Goal: Task Accomplishment & Management: Complete application form

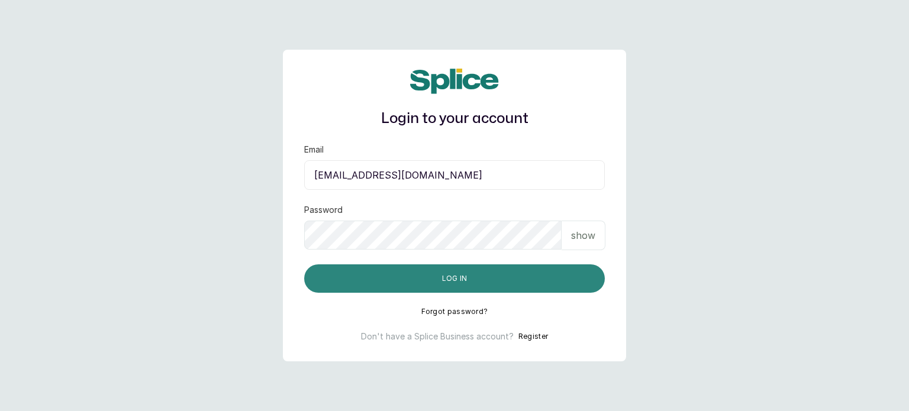
click at [449, 275] on button "Log in" at bounding box center [454, 279] width 301 height 28
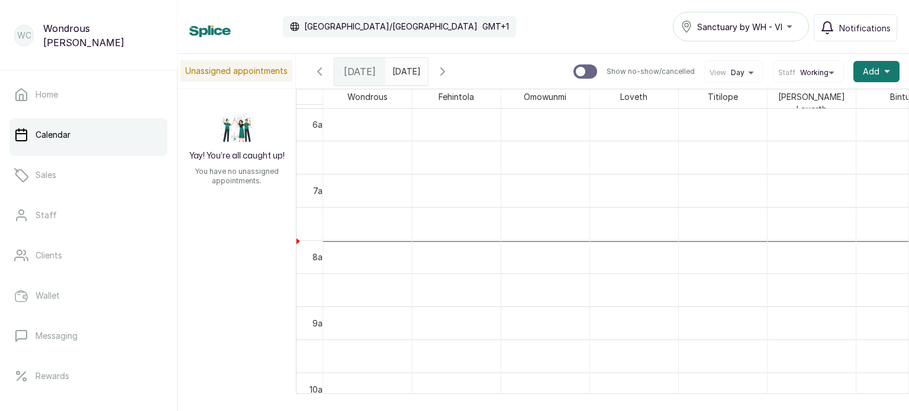
scroll to position [398, 0]
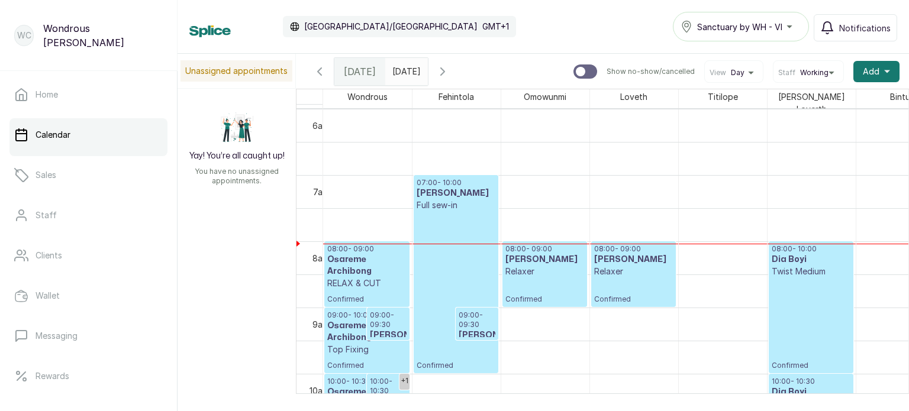
click at [394, 281] on p "RELAX & CUT" at bounding box center [366, 284] width 79 height 12
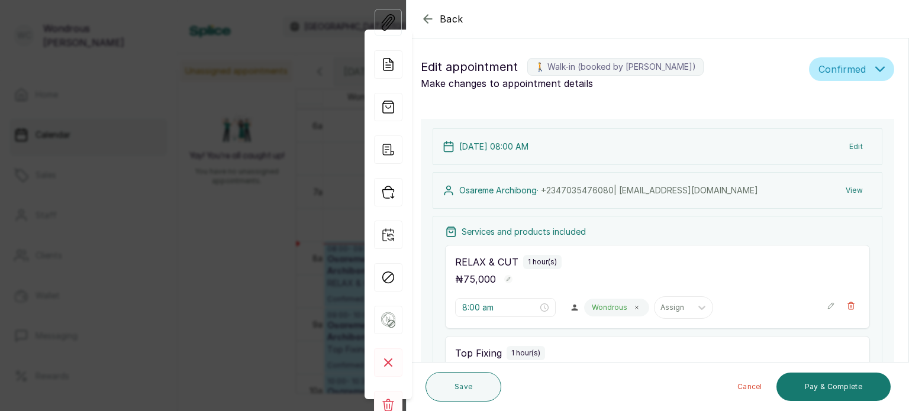
click at [845, 185] on button "View" at bounding box center [854, 190] width 36 height 21
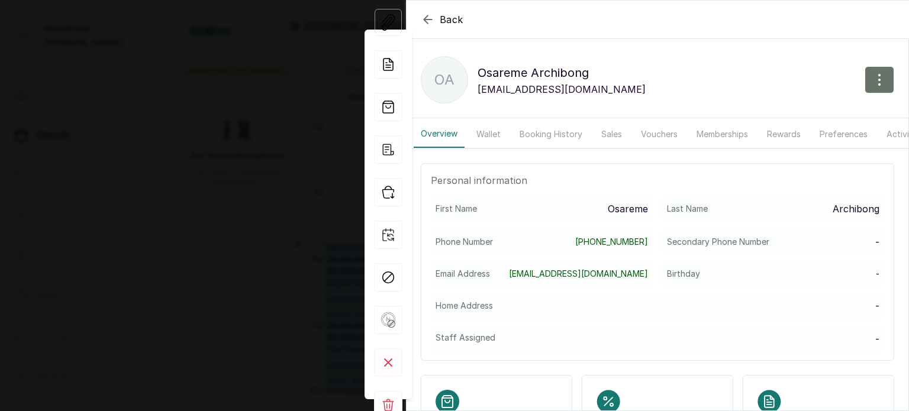
click at [568, 130] on button "Booking History" at bounding box center [551, 134] width 77 height 27
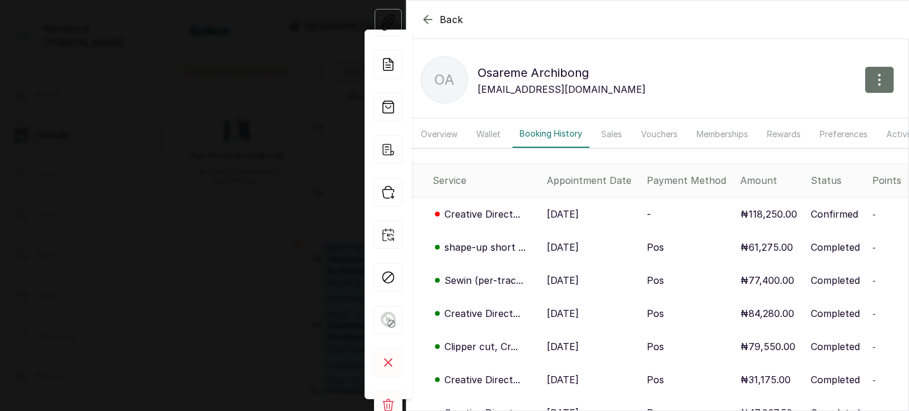
click at [557, 255] on p "12 Aug, 2025" at bounding box center [563, 247] width 32 height 14
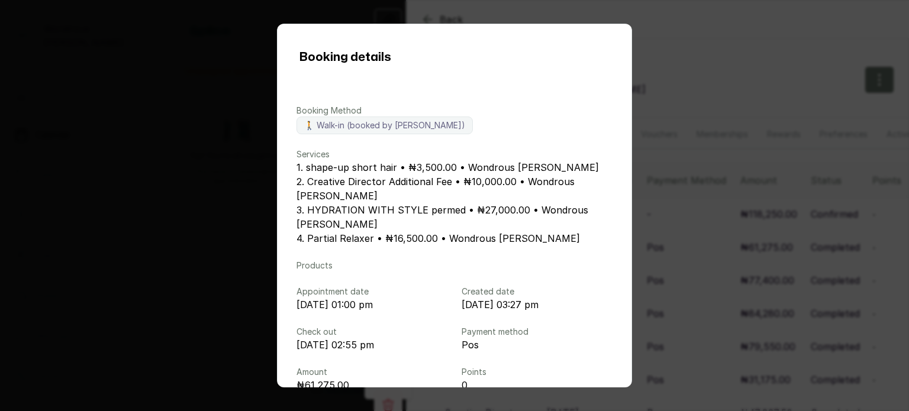
click at [727, 247] on div "Booking details Booking Method 🚶 Walk-in (booked by Wondrous Carter) Services 1…" at bounding box center [454, 205] width 909 height 411
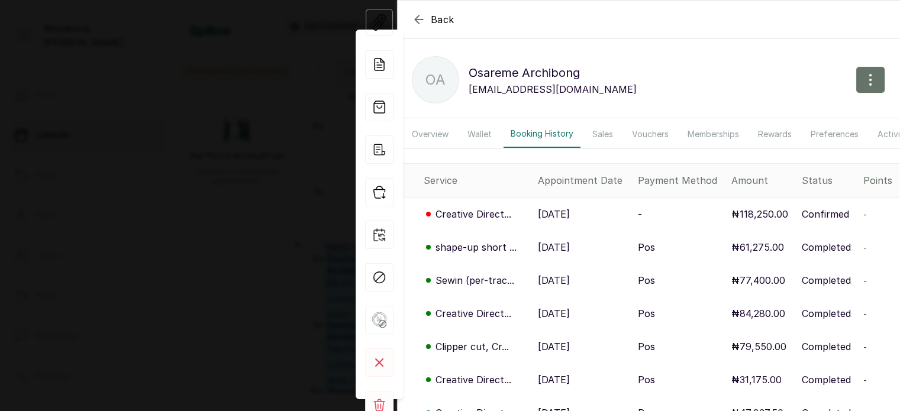
click at [570, 286] on p "18 Jul, 2025" at bounding box center [554, 280] width 32 height 14
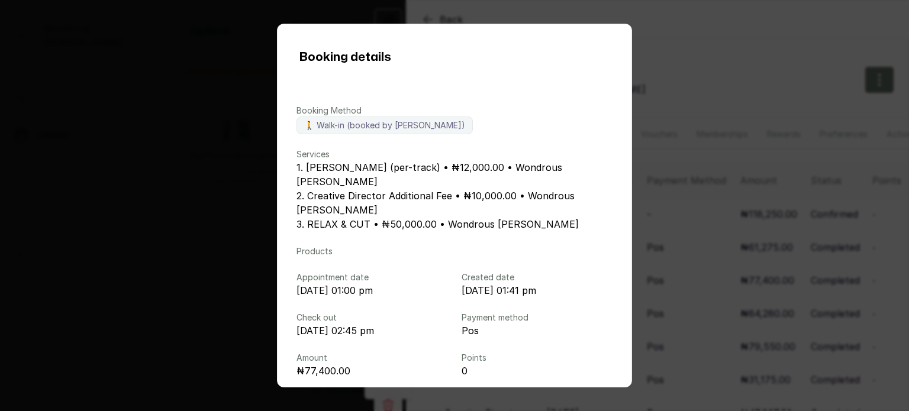
click at [796, 215] on div "Booking details Booking Method 🚶 Walk-in (booked by Wondrous Carter) Services 1…" at bounding box center [454, 205] width 909 height 411
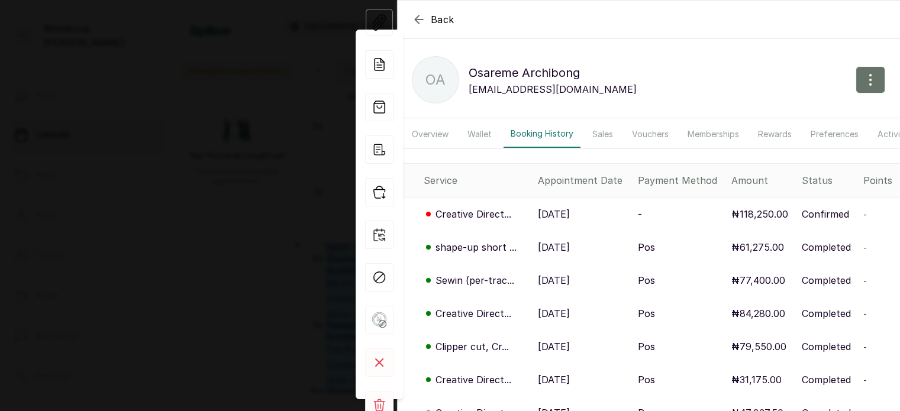
click at [249, 140] on div "Back Osareme Archibong OA Osareme Archibong shop4osa@yahoo.com Overview Wallet …" at bounding box center [450, 205] width 900 height 411
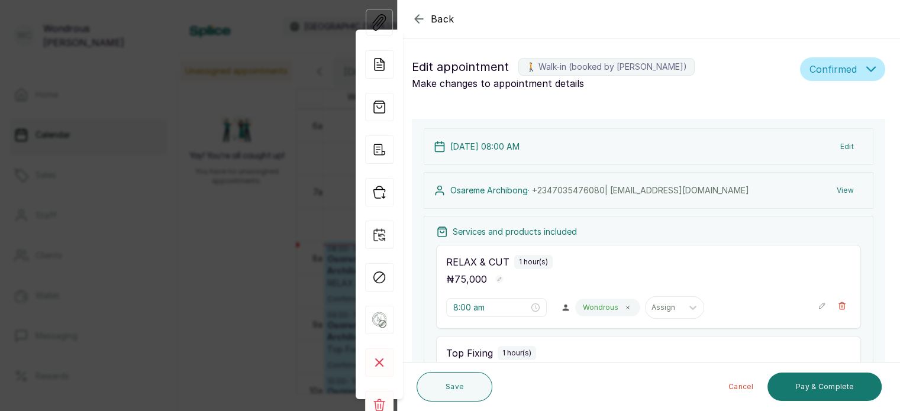
click at [308, 244] on div "Back Appointment Details Edit appointment 🚶 Walk-in (booked by Wondrous Carter)…" at bounding box center [450, 205] width 900 height 411
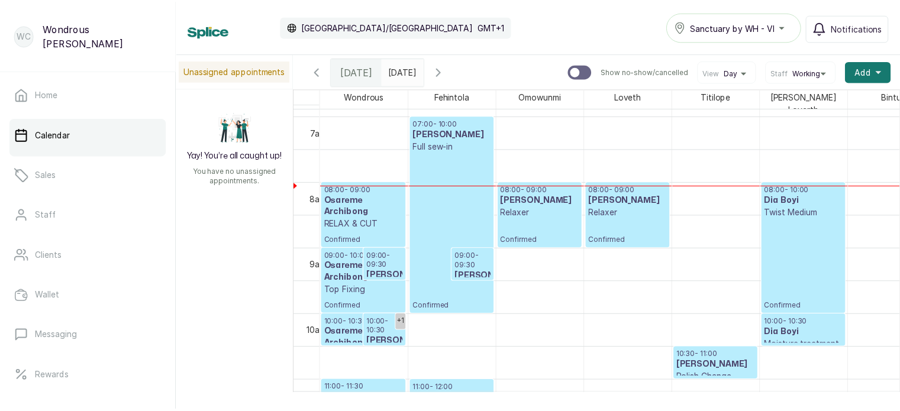
scroll to position [0, 0]
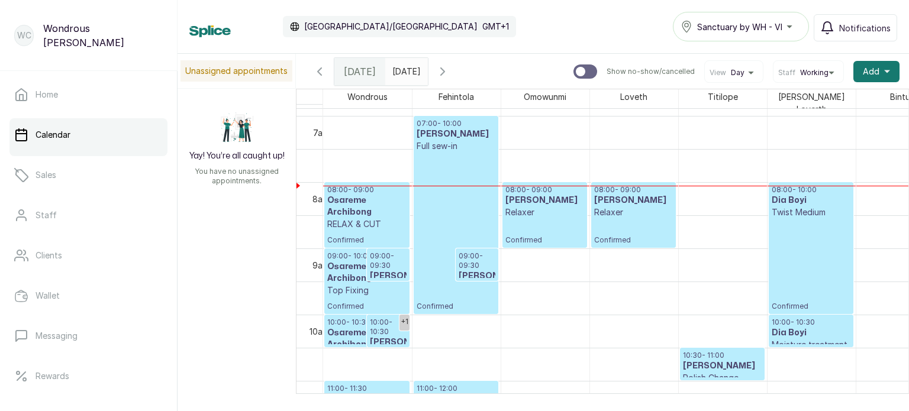
click at [388, 271] on h3 "adebayo kofo" at bounding box center [388, 277] width 37 height 12
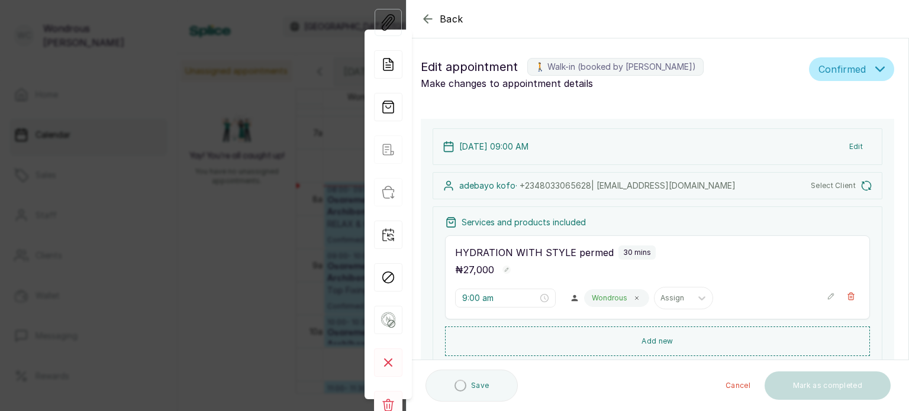
type input "9:00 am"
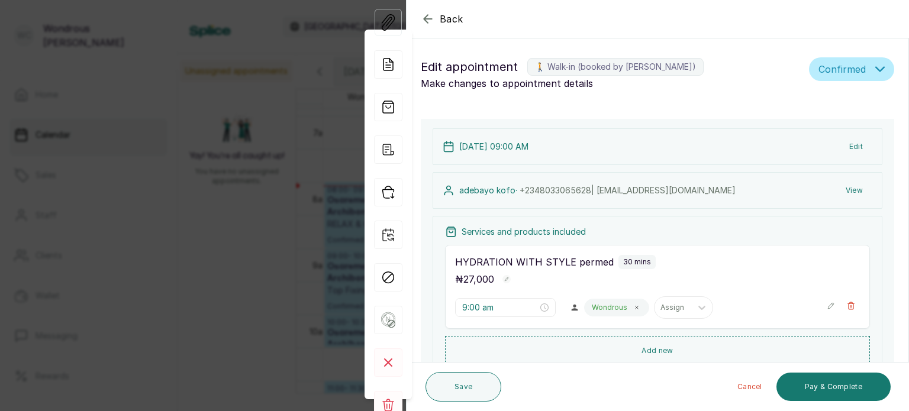
click at [844, 193] on button "View" at bounding box center [854, 190] width 36 height 21
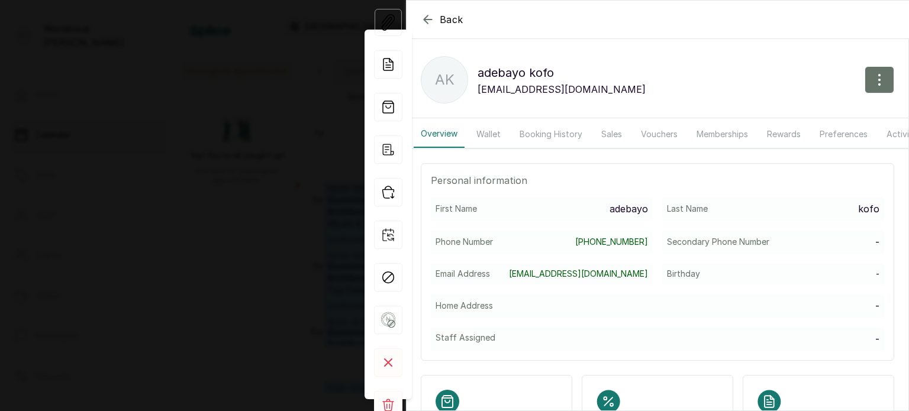
click at [554, 133] on button "Booking History" at bounding box center [551, 134] width 77 height 27
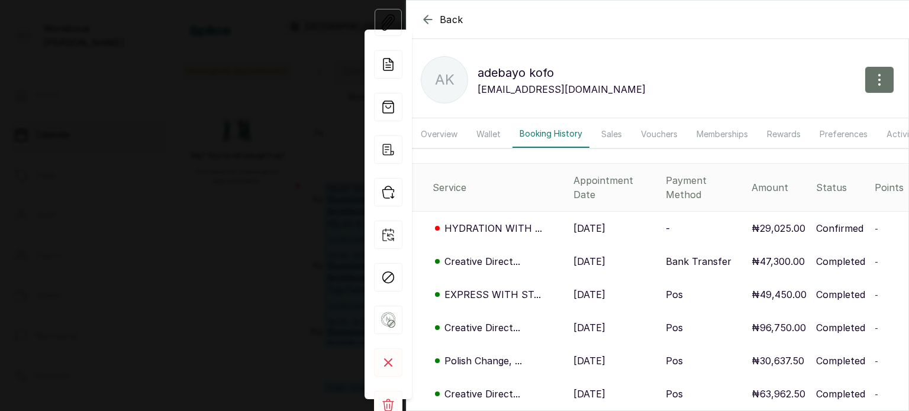
click at [547, 263] on td "Creative Direct..." at bounding box center [488, 261] width 162 height 33
click at [535, 255] on div "Creative Direct..." at bounding box center [498, 262] width 131 height 14
click at [599, 259] on p "12 Sep, 2025" at bounding box center [590, 262] width 32 height 14
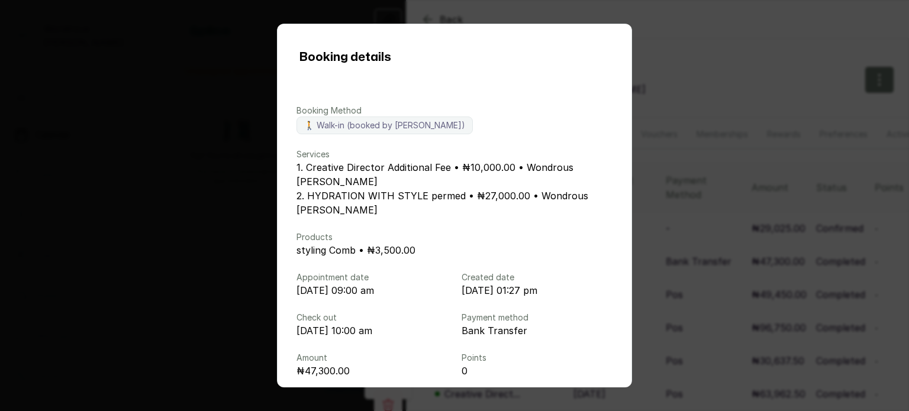
click at [719, 279] on div "Booking details Booking Method 🚶 Walk-in (booked by Wondrous Carter) Services 1…" at bounding box center [454, 205] width 909 height 411
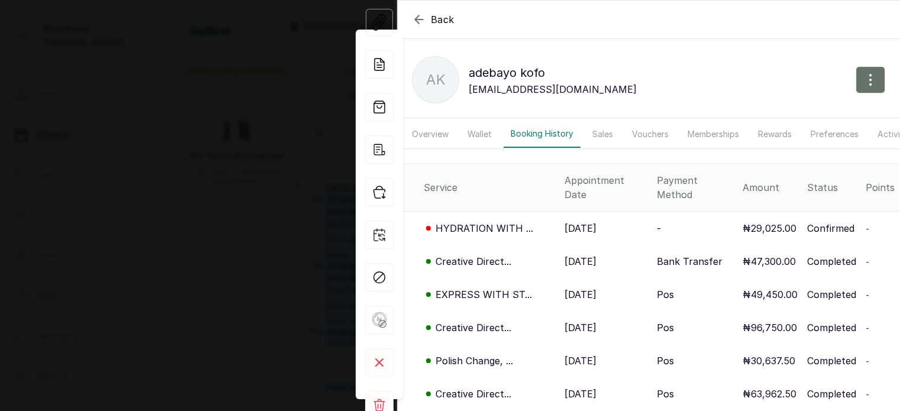
click at [575, 324] on p "2 Sep, 2025" at bounding box center [581, 328] width 32 height 14
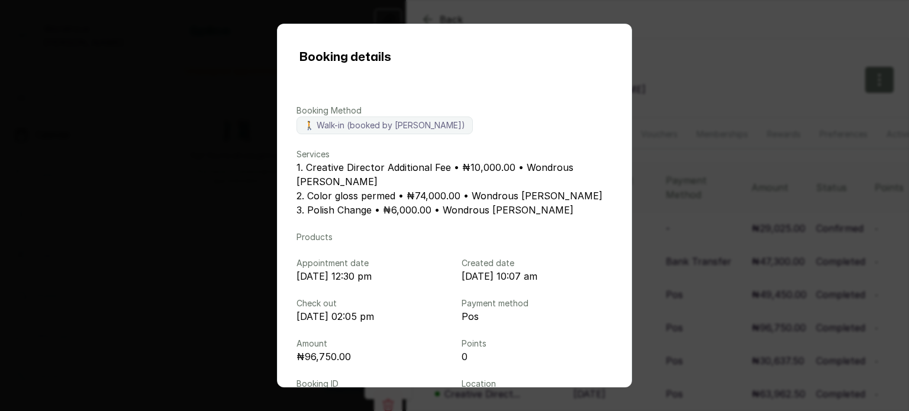
click at [712, 258] on div "Booking details Booking Method 🚶 Walk-in (booked by Wondrous Carter) Services 1…" at bounding box center [454, 205] width 909 height 411
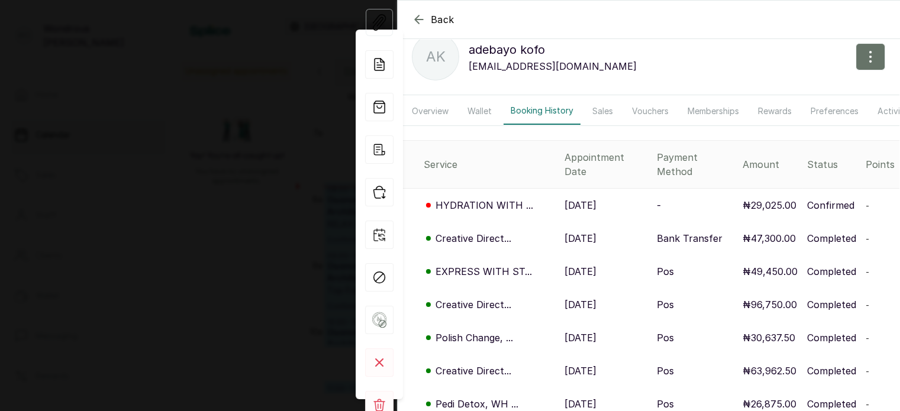
scroll to position [28, 0]
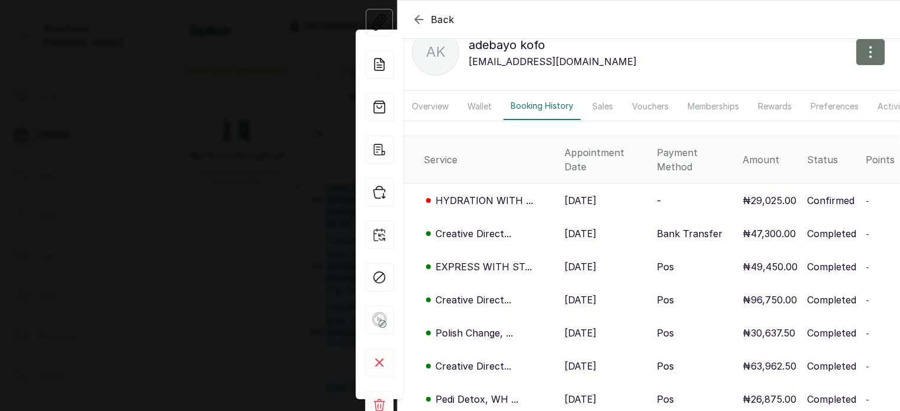
click at [590, 326] on p "19 Aug, 2025" at bounding box center [581, 333] width 32 height 14
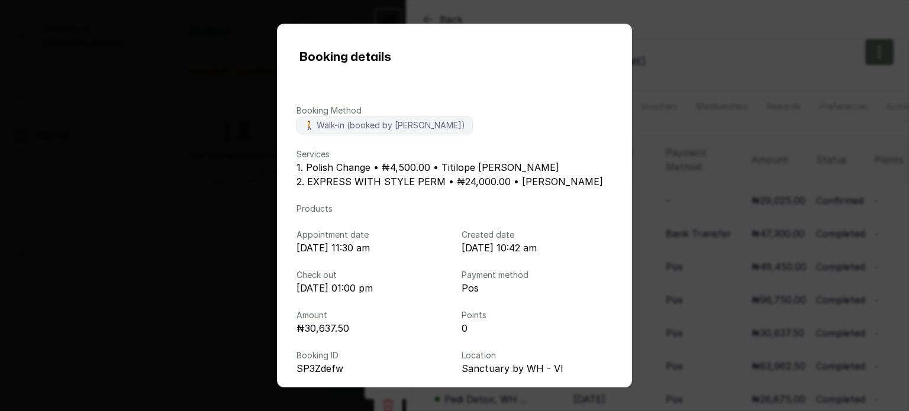
click at [707, 278] on div "Booking details Booking Method 🚶 Walk-in (booked by Wondrous Carter) Services 1…" at bounding box center [454, 205] width 909 height 411
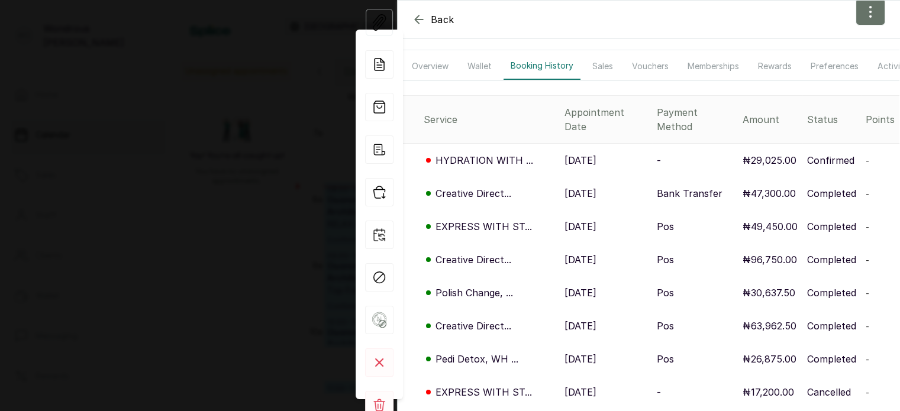
scroll to position [68, 0]
click at [580, 331] on td "12 Aug, 2025" at bounding box center [606, 326] width 92 height 33
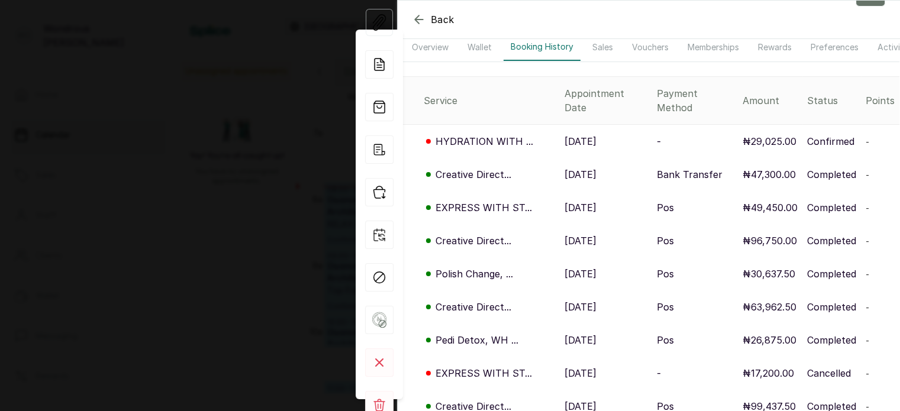
click at [581, 268] on p "19 Aug, 2025" at bounding box center [581, 274] width 32 height 14
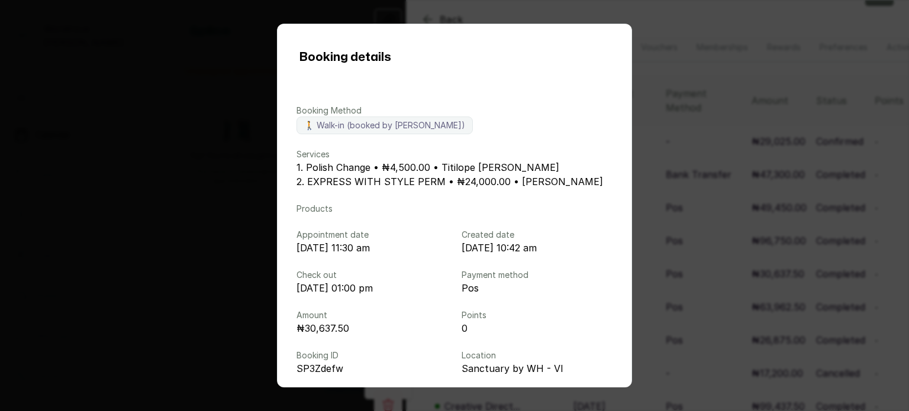
click at [730, 281] on div "Booking details Booking Method 🚶 Walk-in (booked by Wondrous Carter) Services 1…" at bounding box center [454, 205] width 909 height 411
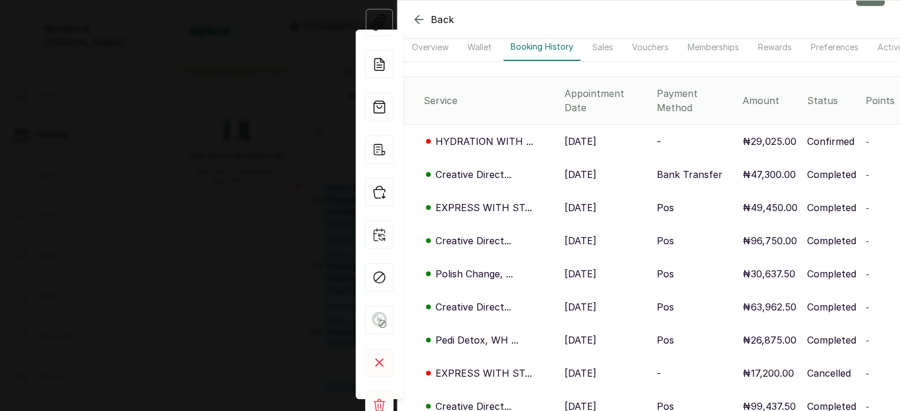
click at [590, 300] on p "12 Aug, 2025" at bounding box center [581, 307] width 32 height 14
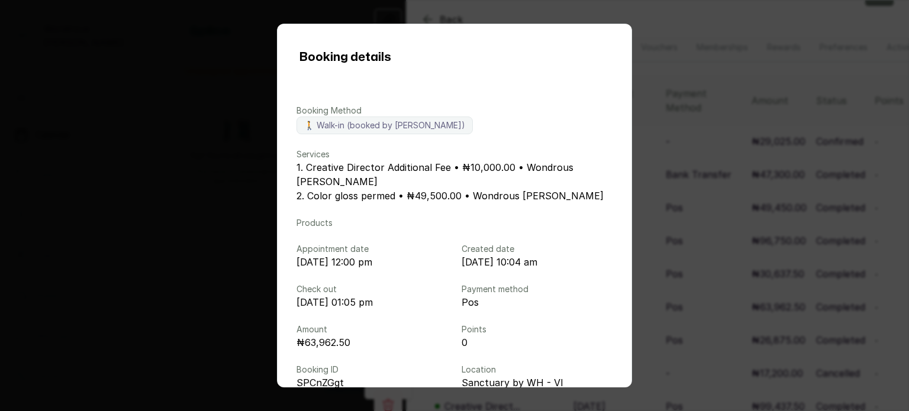
click at [730, 284] on div "Booking details Booking Method 🚶 Walk-in (booked by Wondrous Carter) Services 1…" at bounding box center [454, 205] width 909 height 411
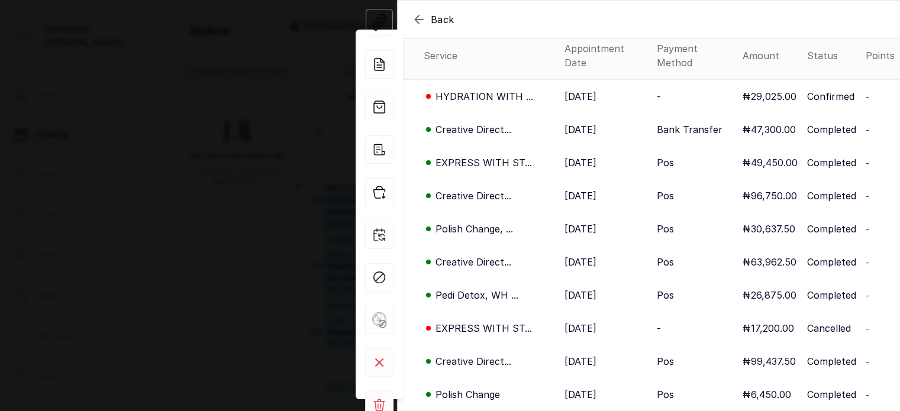
scroll to position [133, 0]
click at [584, 288] on p "6 Aug, 2025" at bounding box center [581, 295] width 32 height 14
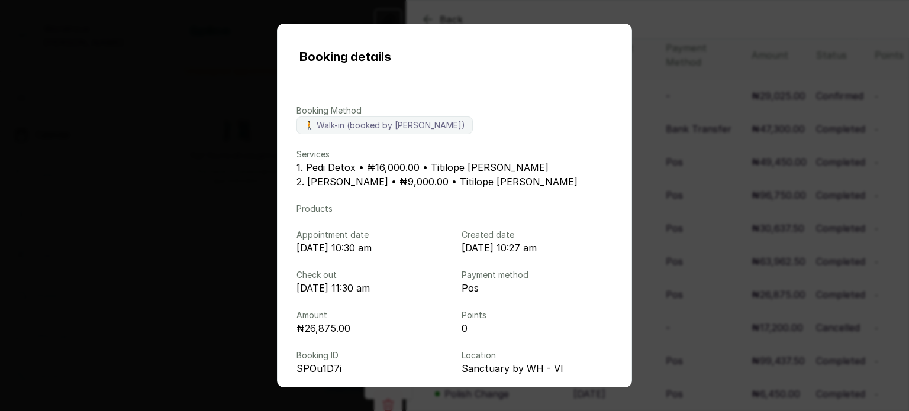
click at [741, 246] on div "Booking details Booking Method 🚶 Walk-in (booked by Uche Clara) Services 1. Ped…" at bounding box center [454, 205] width 909 height 411
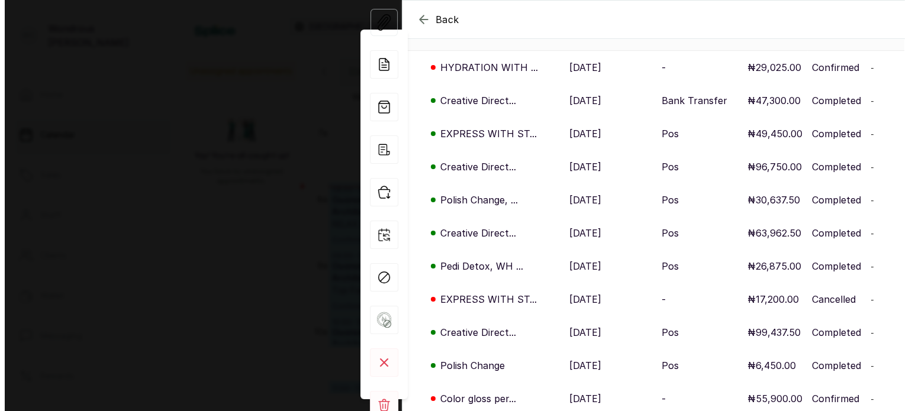
scroll to position [175, 0]
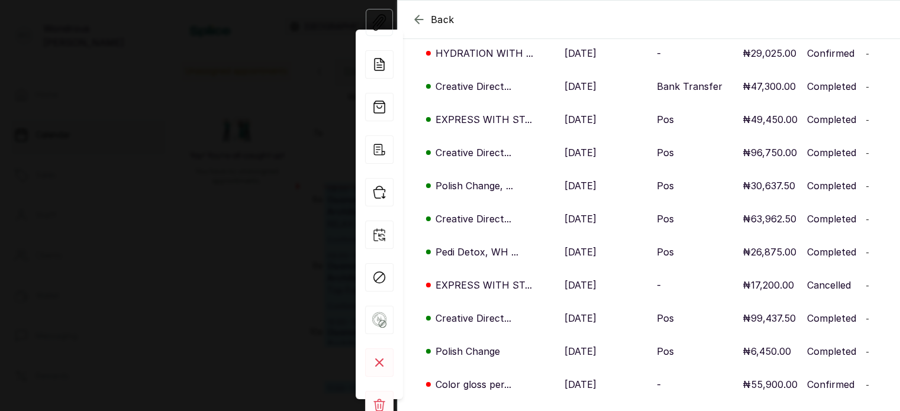
click at [578, 312] on p "26 Jul, 2025" at bounding box center [581, 318] width 32 height 14
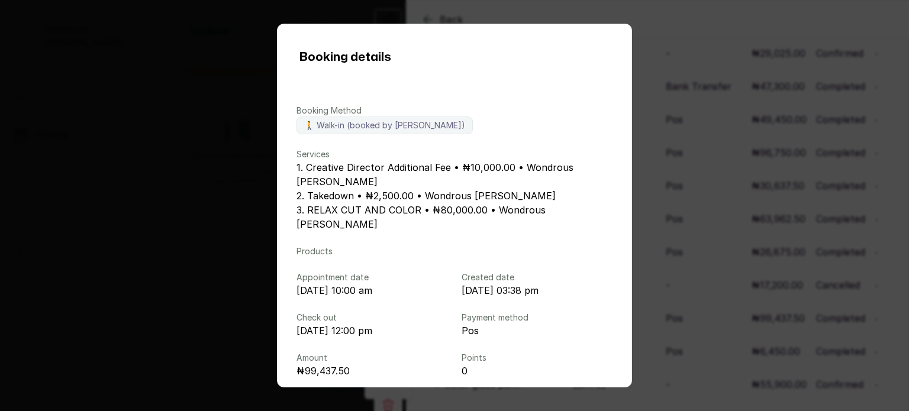
click at [817, 281] on div "Booking details Booking Method 🚶 Walk-in (booked by Wondrous Carter) Services 1…" at bounding box center [454, 205] width 909 height 411
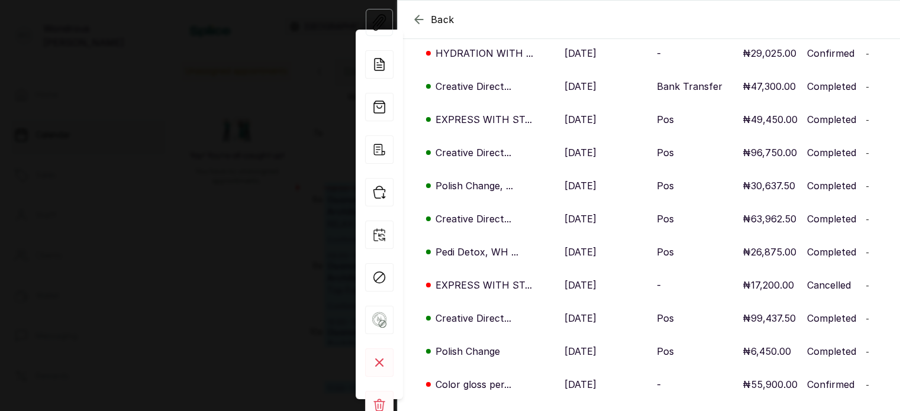
click at [170, 189] on div "Back adebayo kofo ak adebayo kofo kadebayo@gmail.com Overview Wallet Booking Hi…" at bounding box center [450, 205] width 900 height 411
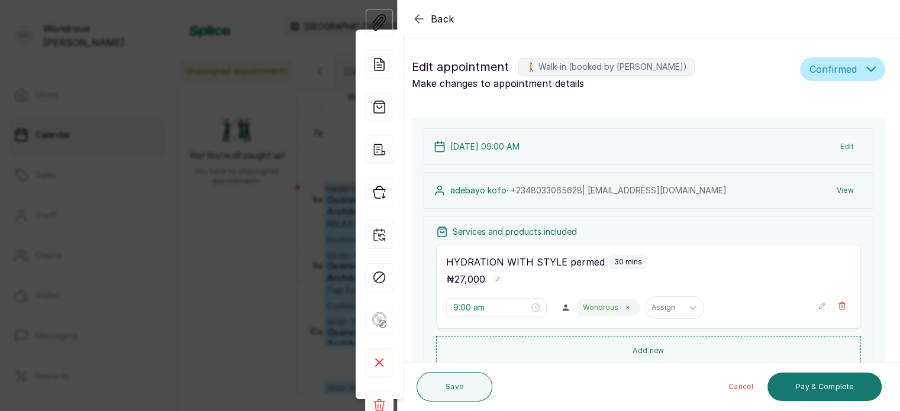
click at [170, 189] on div "Back Appointment Details Edit appointment 🚶 Walk-in (booked by Wondrous Carter)…" at bounding box center [450, 205] width 900 height 411
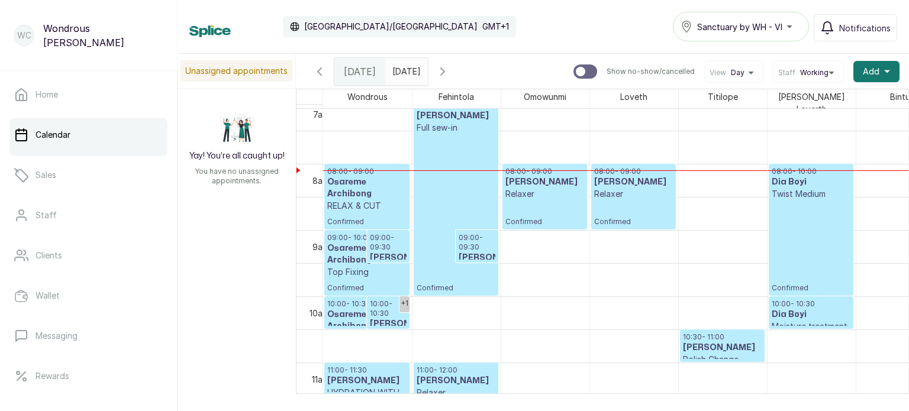
scroll to position [478, 0]
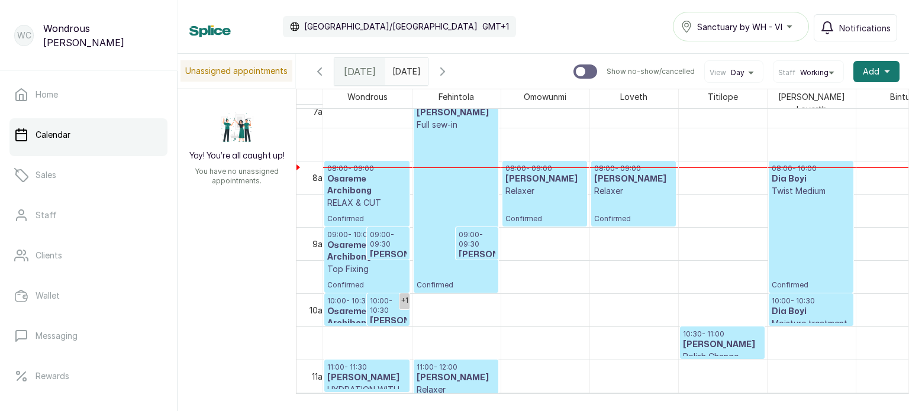
click at [381, 306] on p "10:00 - 10:30" at bounding box center [388, 306] width 37 height 19
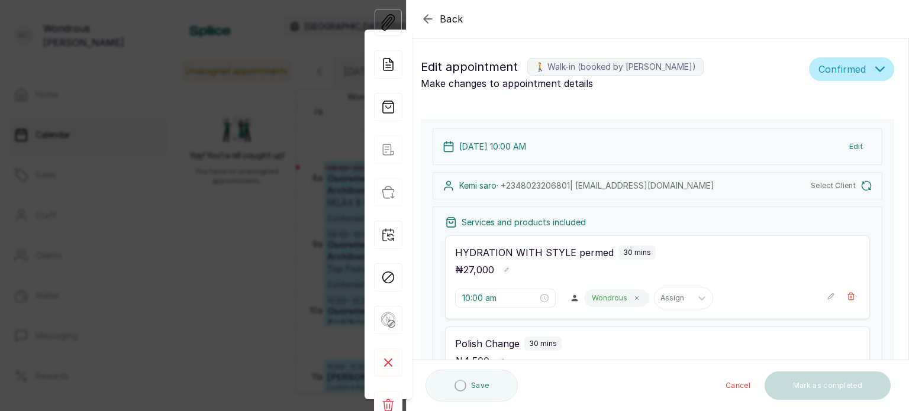
type input "10:00 am"
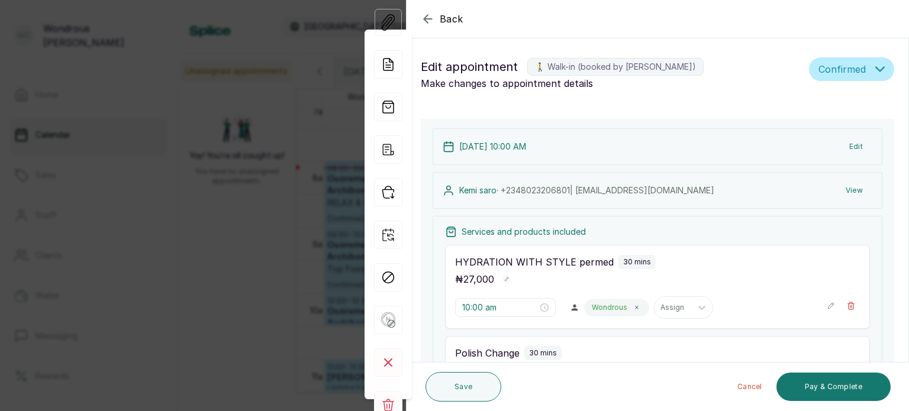
click at [847, 192] on button "View" at bounding box center [854, 190] width 36 height 21
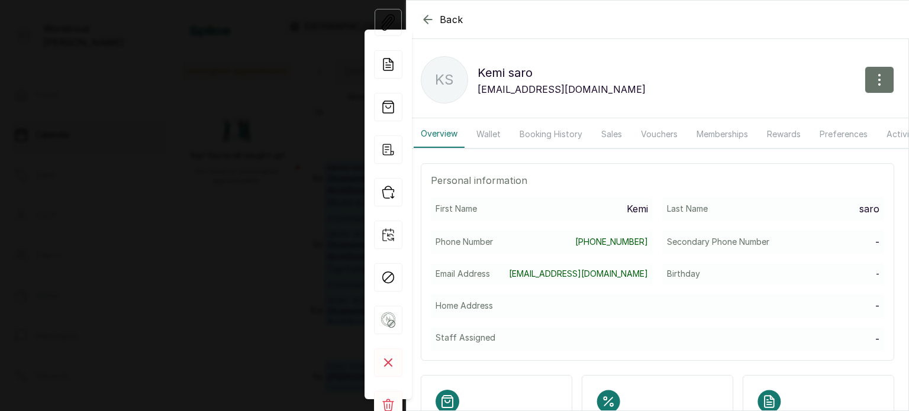
click at [563, 129] on button "Booking History" at bounding box center [551, 134] width 77 height 27
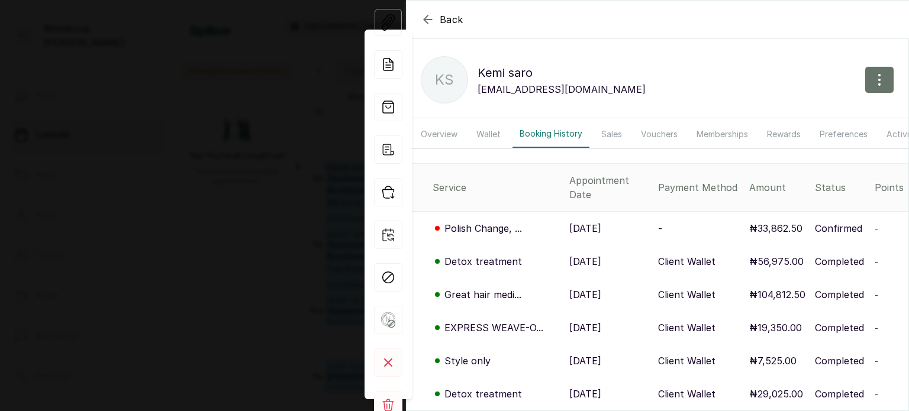
click at [587, 255] on p "15 Aug, 2025" at bounding box center [585, 262] width 32 height 14
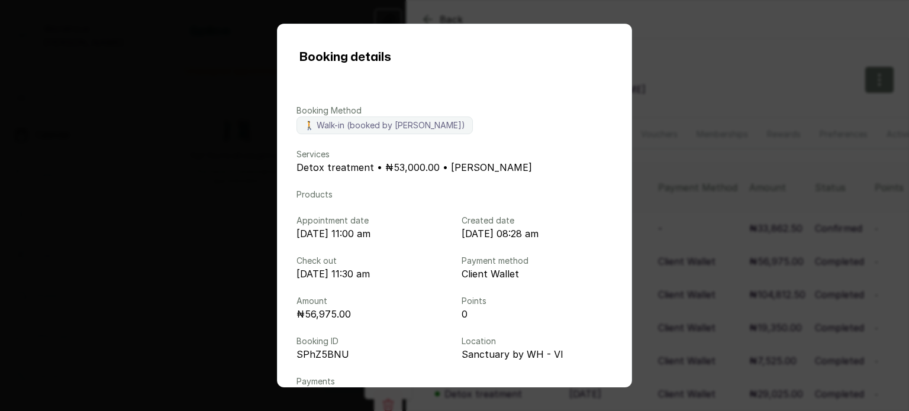
click at [840, 221] on div "Booking details Booking Method 🚶 Walk-in (booked by Wondrous Carter) Services D…" at bounding box center [454, 205] width 909 height 411
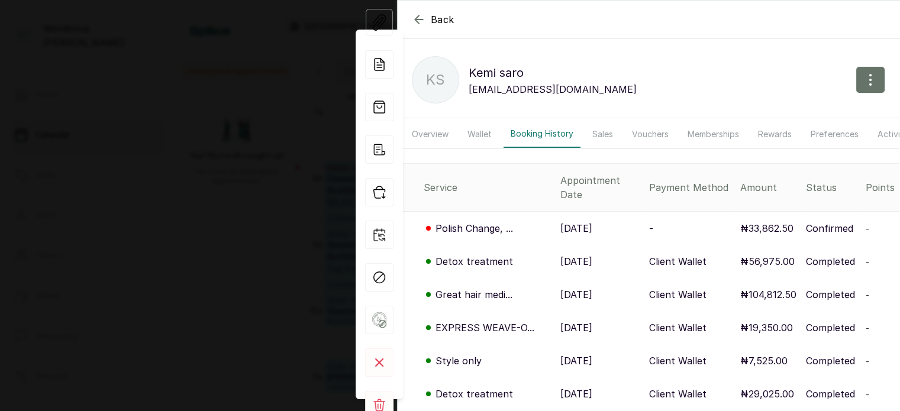
click at [562, 321] on p "29 Jul, 2025" at bounding box center [577, 328] width 32 height 14
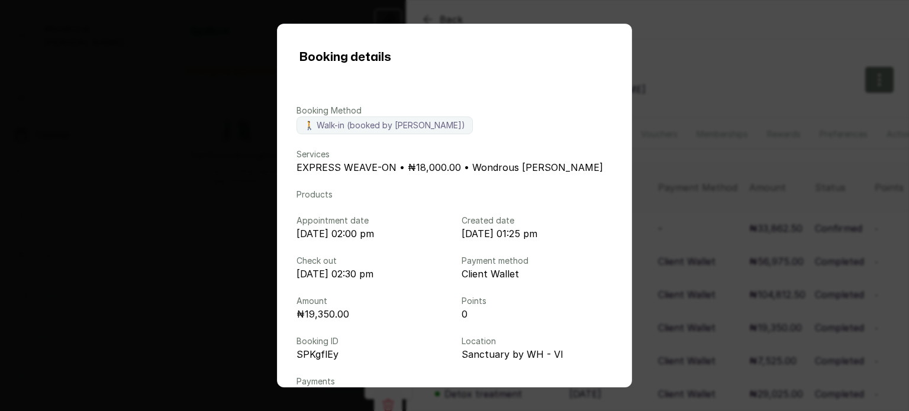
click at [92, 229] on div "Booking details Booking Method 🚶 Walk-in (booked by Wondrous Carter) Services E…" at bounding box center [454, 205] width 909 height 411
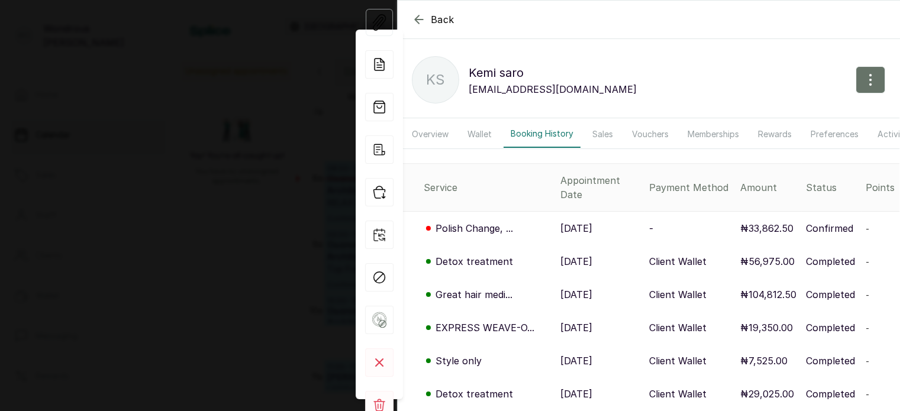
click at [183, 266] on div "Back Kemi saro Ks Kemi saro kafayatsaro@gmail.com Overview Wallet Booking Histo…" at bounding box center [450, 205] width 900 height 411
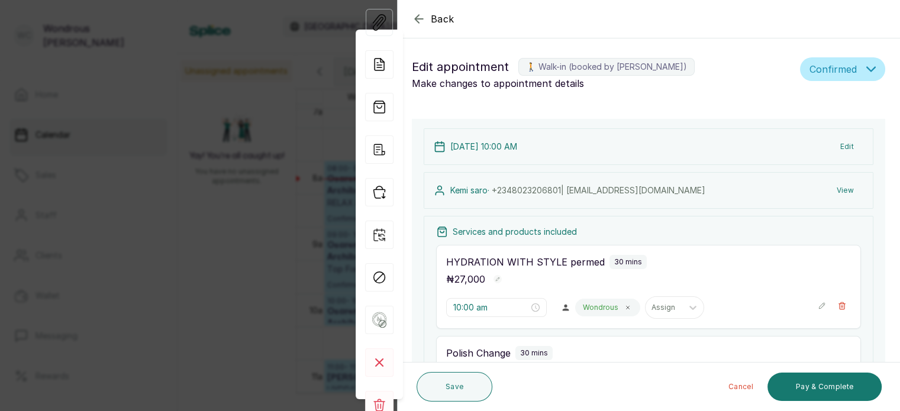
click at [183, 266] on div "Back Appointment Details Edit appointment 🚶 Walk-in (booked by Wondrous Carter)…" at bounding box center [450, 205] width 900 height 411
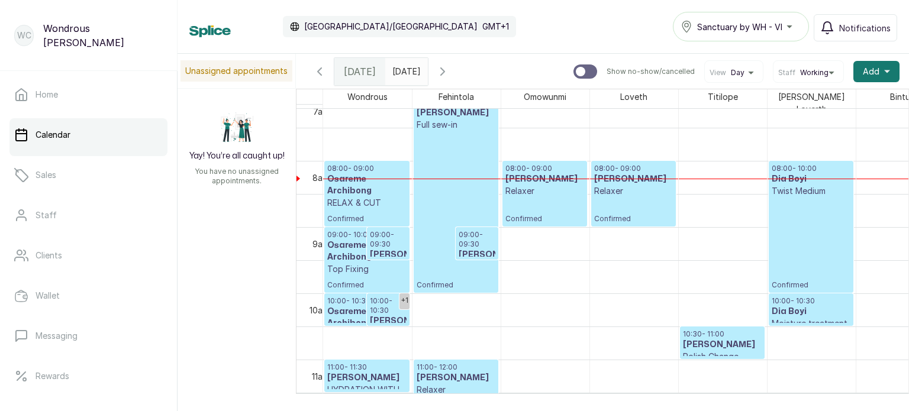
click at [385, 300] on p "10:00 - 10:30" at bounding box center [388, 306] width 37 height 19
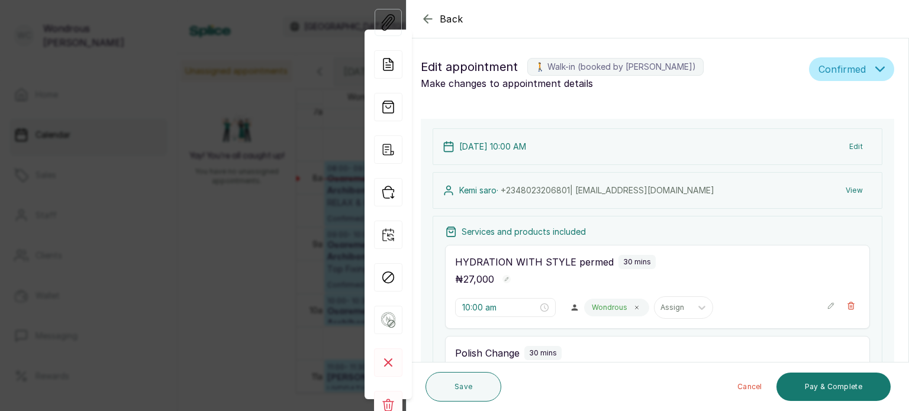
click at [841, 186] on button "View" at bounding box center [854, 190] width 36 height 21
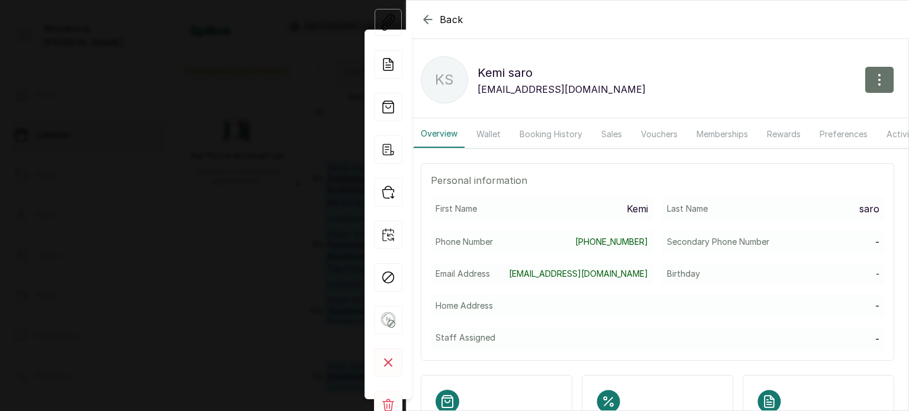
click at [546, 133] on button "Booking History" at bounding box center [551, 134] width 77 height 27
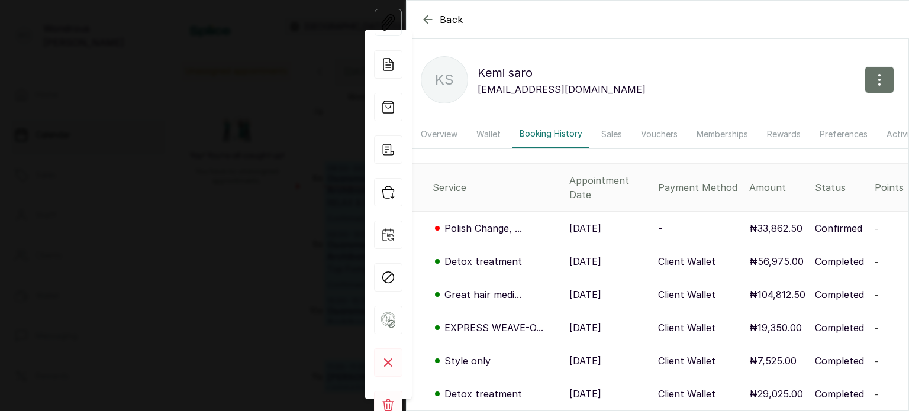
click at [197, 195] on div "Back Kemi saro Ks Kemi saro kafayatsaro@gmail.com Overview Wallet Booking Histo…" at bounding box center [454, 205] width 909 height 411
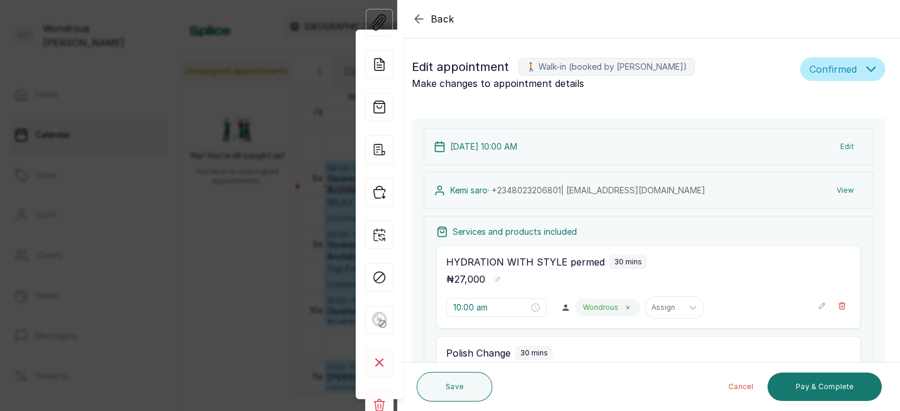
click at [197, 195] on div "Back Appointment Details Edit appointment 🚶 Walk-in (booked by Wondrous Carter)…" at bounding box center [450, 205] width 900 height 411
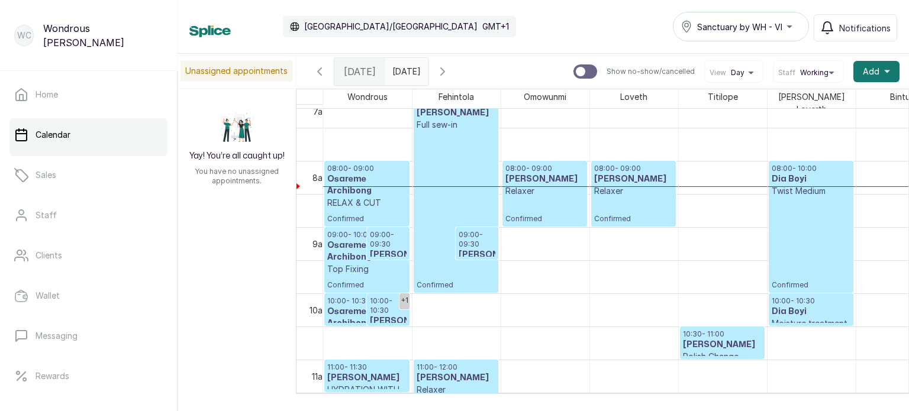
type input "dd/MM/yyyy"
click at [402, 74] on input "dd/MM/yyyy" at bounding box center [395, 69] width 19 height 20
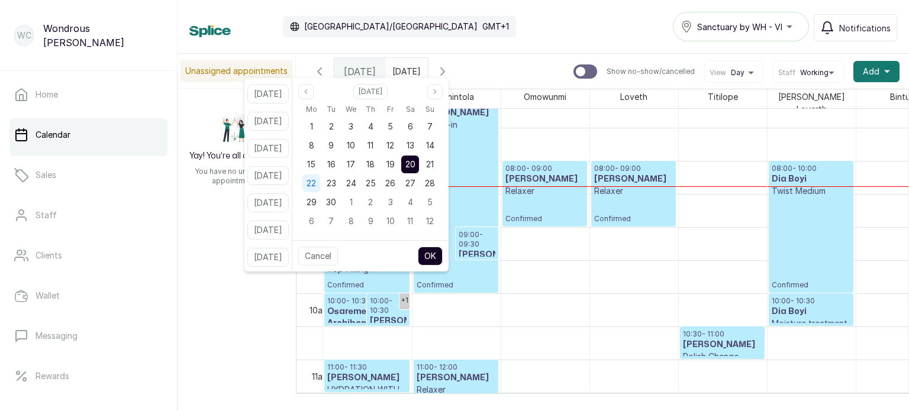
click at [316, 184] on span "22" at bounding box center [311, 183] width 9 height 10
click at [443, 255] on button "OK" at bounding box center [430, 256] width 25 height 19
type input "22/09/2025"
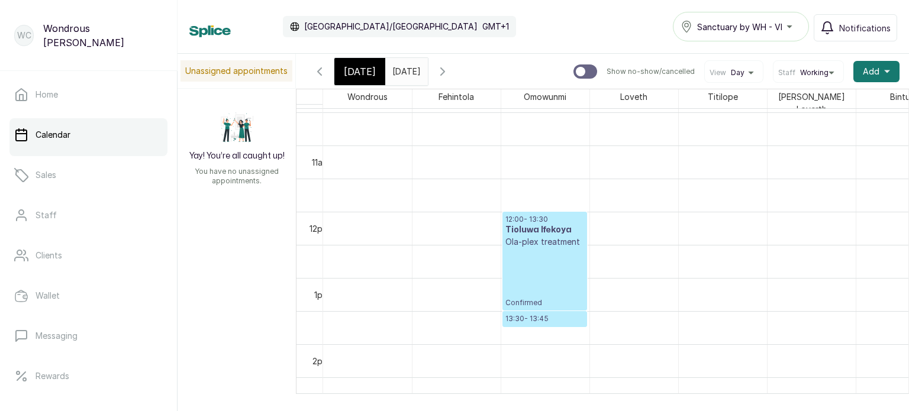
scroll to position [696, 0]
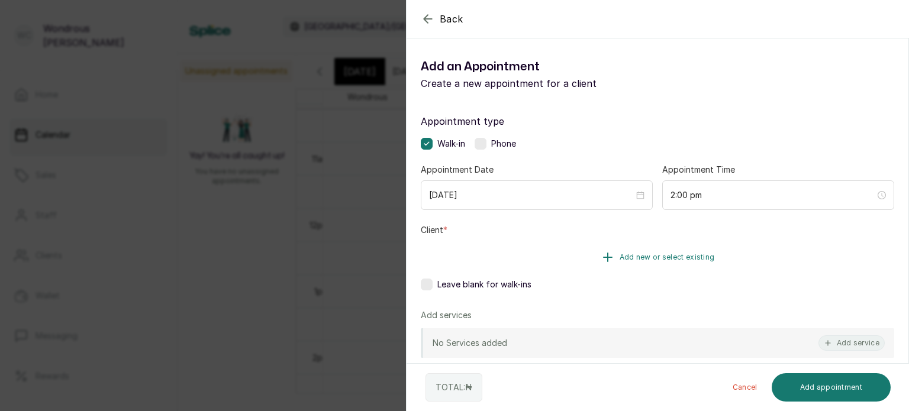
click at [623, 258] on span "Add new or select existing" at bounding box center [667, 257] width 95 height 9
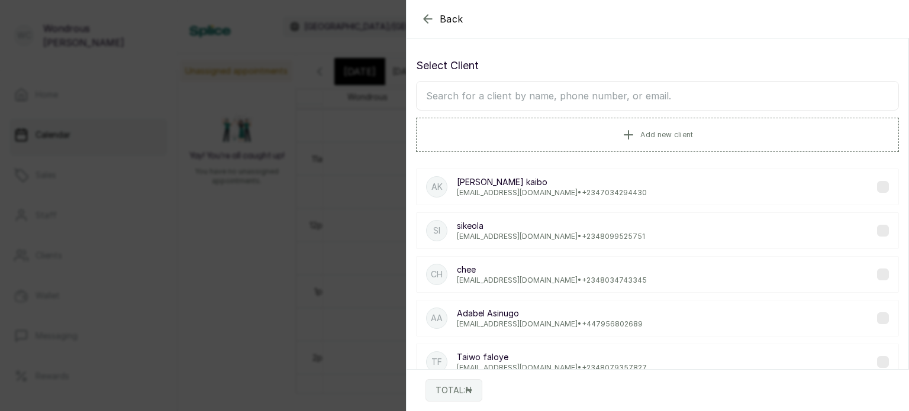
click at [583, 94] on input "text" at bounding box center [657, 96] width 483 height 30
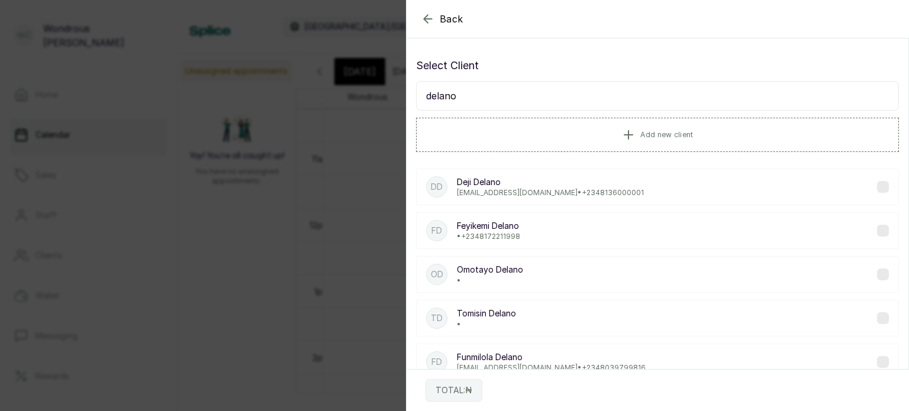
scroll to position [34, 0]
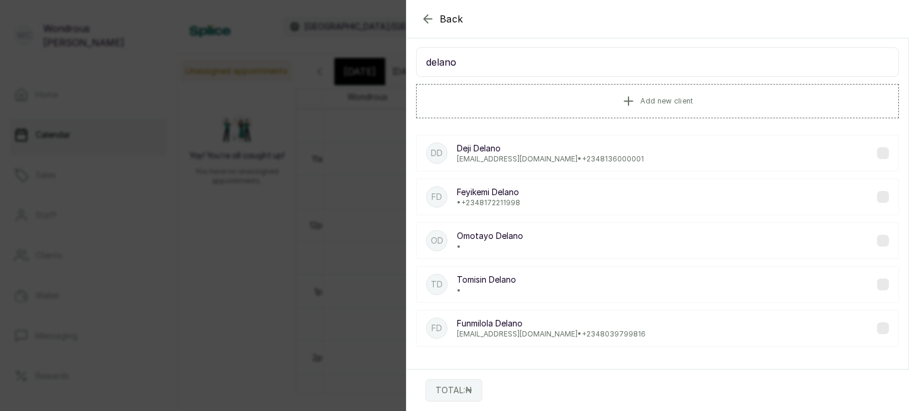
type input "delano"
click at [528, 326] on p "Funmilola Delano" at bounding box center [551, 324] width 189 height 12
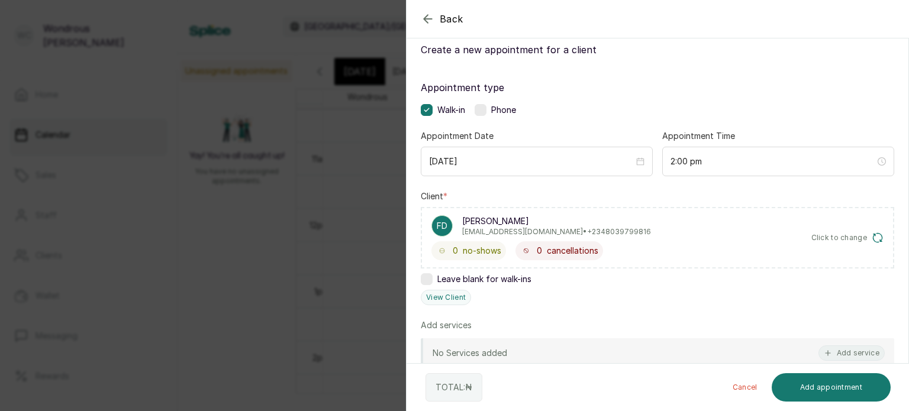
scroll to position [95, 0]
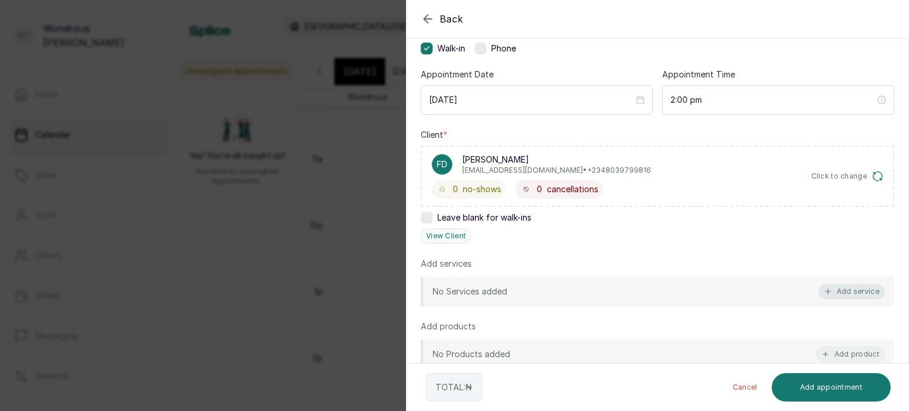
click at [857, 291] on button "Add service" at bounding box center [852, 291] width 66 height 15
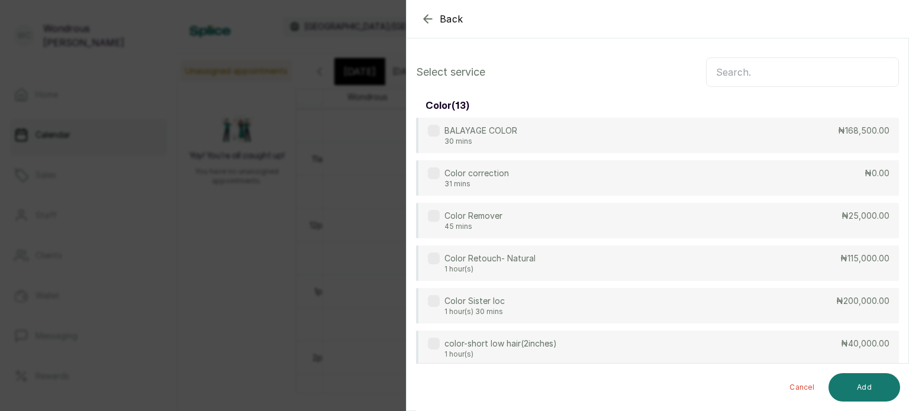
scroll to position [0, 0]
click at [743, 75] on input "text" at bounding box center [802, 72] width 193 height 30
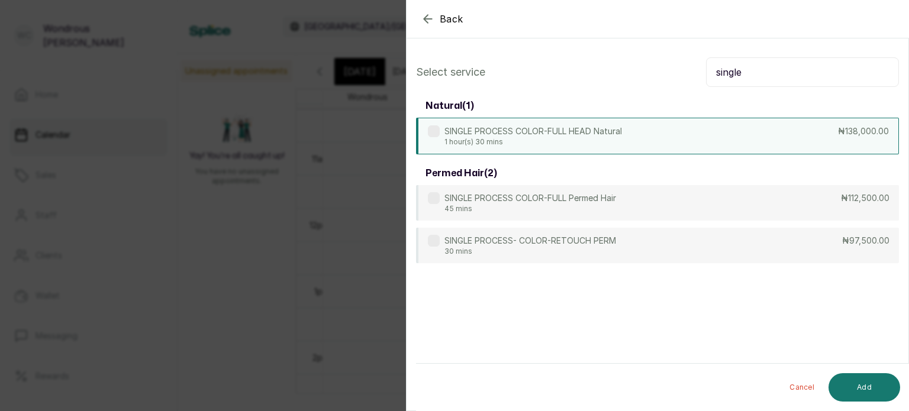
type input "single"
click at [593, 132] on p "SINGLE PROCESS COLOR-FULL HEAD Natural" at bounding box center [534, 131] width 178 height 12
click at [857, 381] on button "Add" at bounding box center [865, 388] width 72 height 28
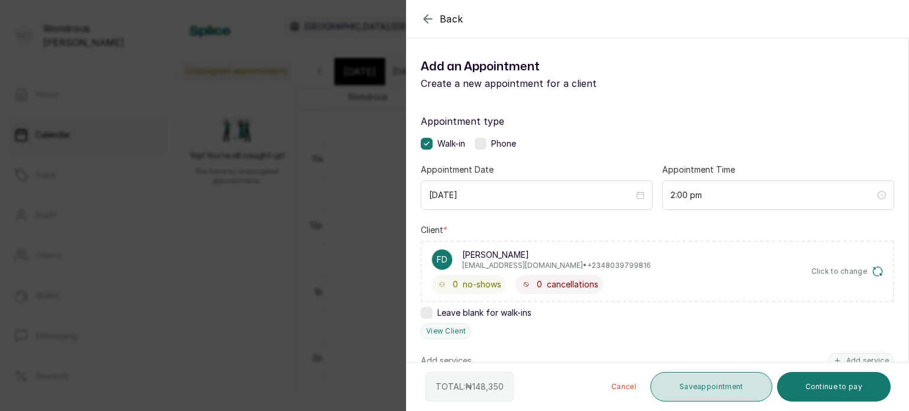
click at [716, 395] on button "Save appointment" at bounding box center [712, 387] width 122 height 30
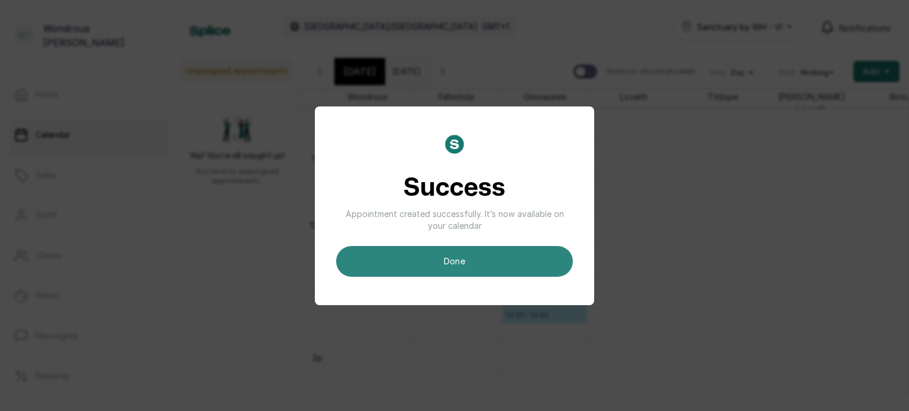
click at [513, 259] on button "done" at bounding box center [454, 261] width 237 height 31
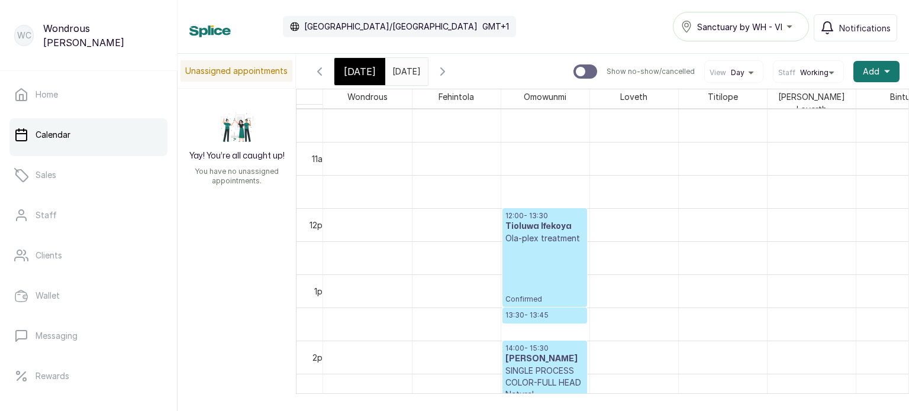
click at [353, 73] on span "Today" at bounding box center [360, 72] width 32 height 14
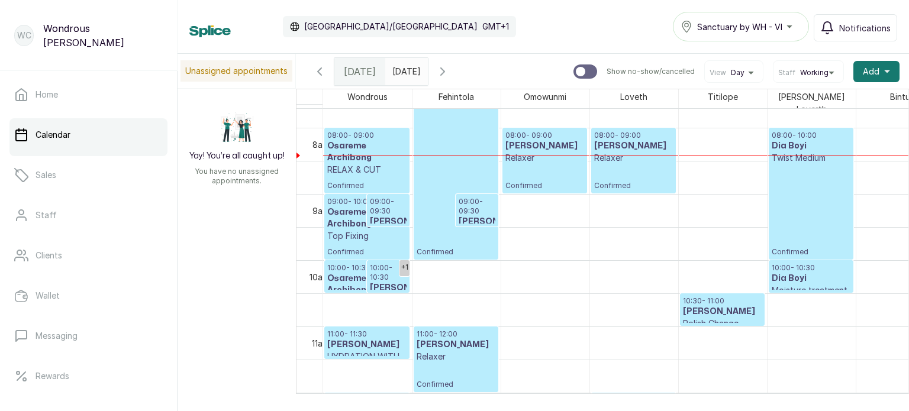
scroll to position [513, 0]
click at [387, 262] on p "10:00 - 10:30" at bounding box center [388, 271] width 37 height 19
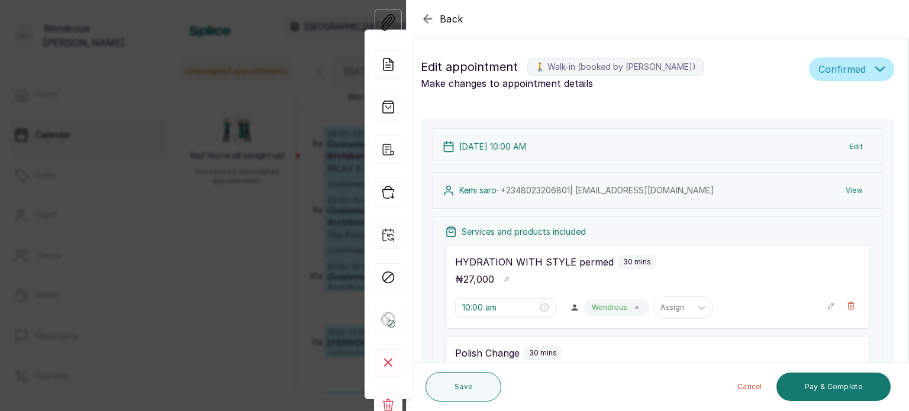
click at [847, 184] on button "View" at bounding box center [854, 190] width 36 height 21
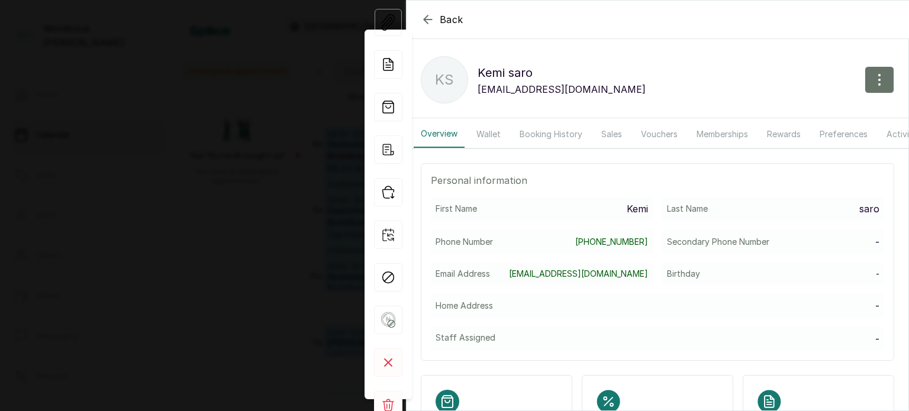
click at [559, 132] on button "Booking History" at bounding box center [551, 134] width 77 height 27
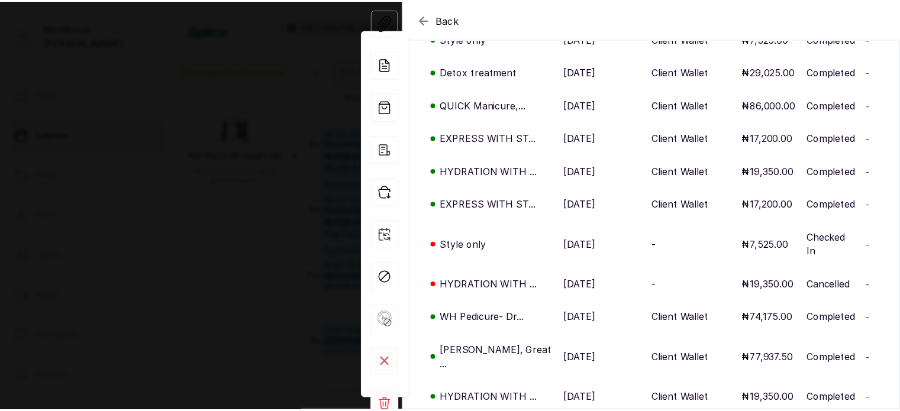
scroll to position [330, 0]
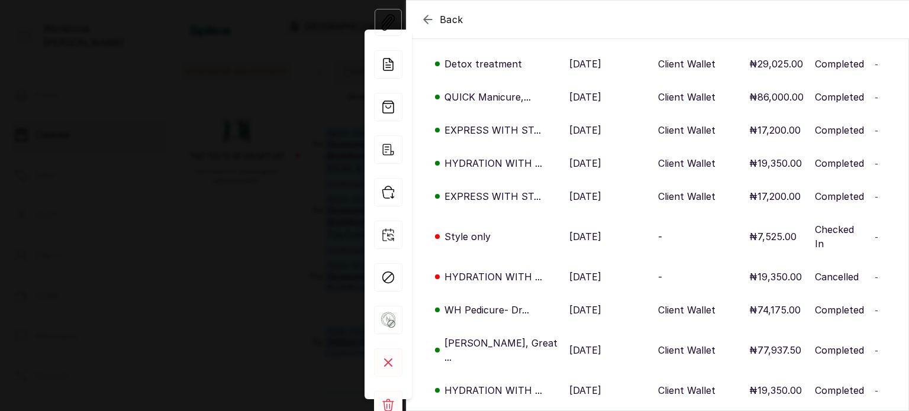
click at [569, 303] on p "20 Jun, 2025" at bounding box center [585, 310] width 32 height 14
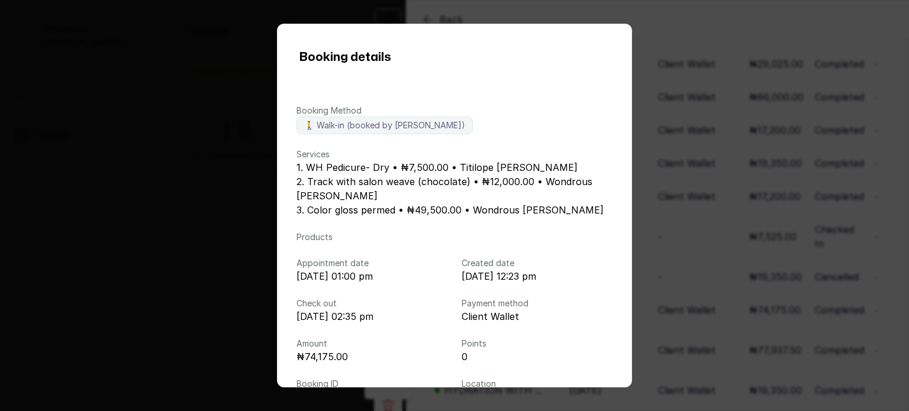
click at [680, 239] on div "Booking details Booking Method 🚶 Walk-in (booked by Wondrous Carter) Services 1…" at bounding box center [454, 205] width 909 height 411
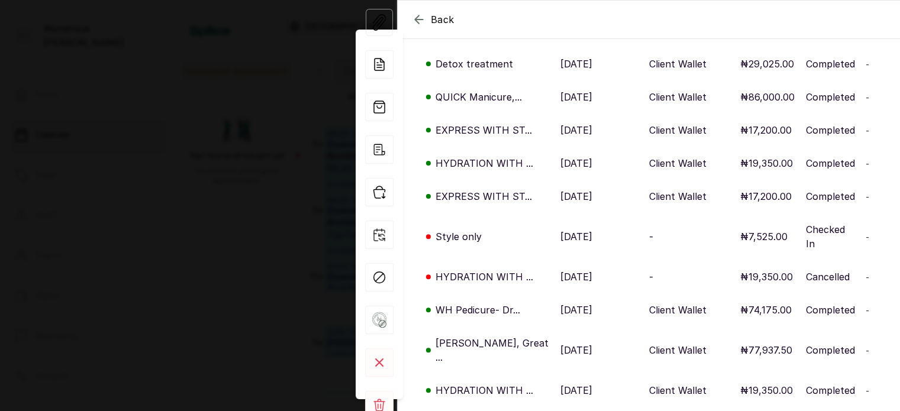
click at [590, 343] on p "13 Jun, 2025" at bounding box center [577, 350] width 32 height 14
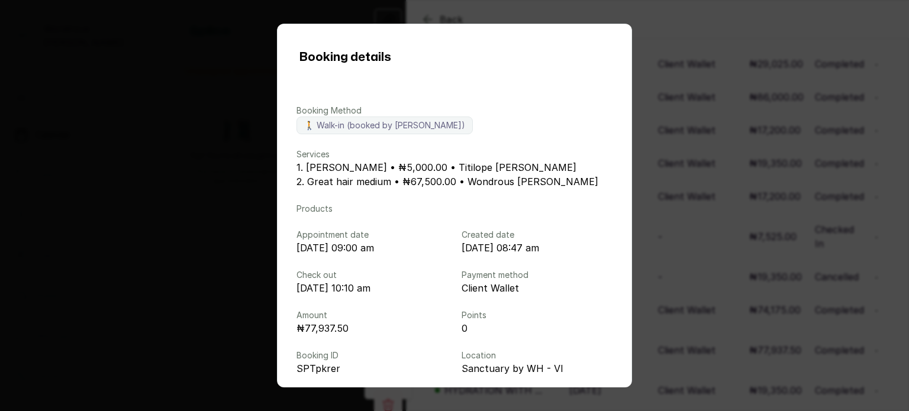
click at [731, 236] on div "Booking details Booking Method 🚶 Walk-in (booked by Wondrous Carter) Services 1…" at bounding box center [454, 205] width 909 height 411
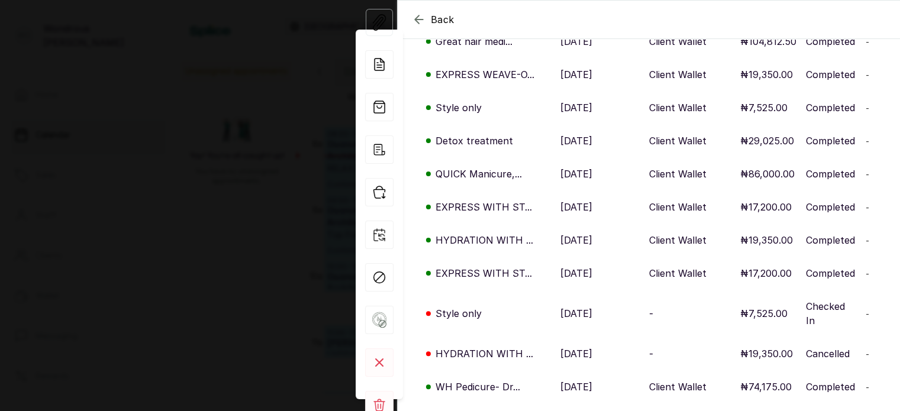
scroll to position [243, 0]
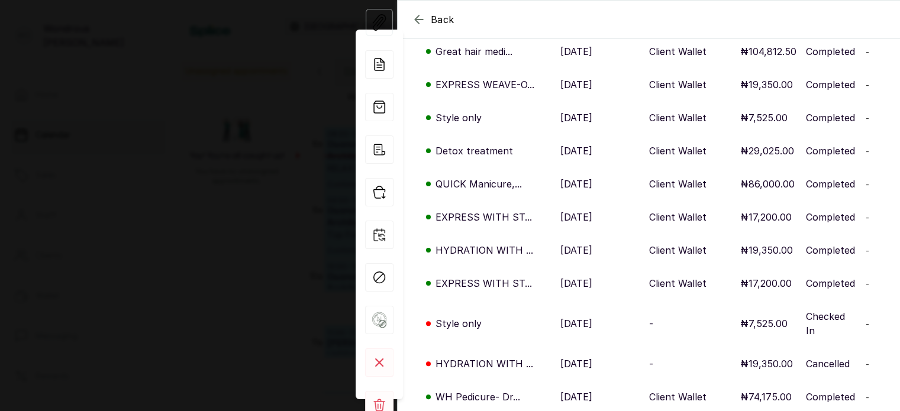
click at [575, 182] on p "18 Jul, 2025" at bounding box center [577, 184] width 32 height 14
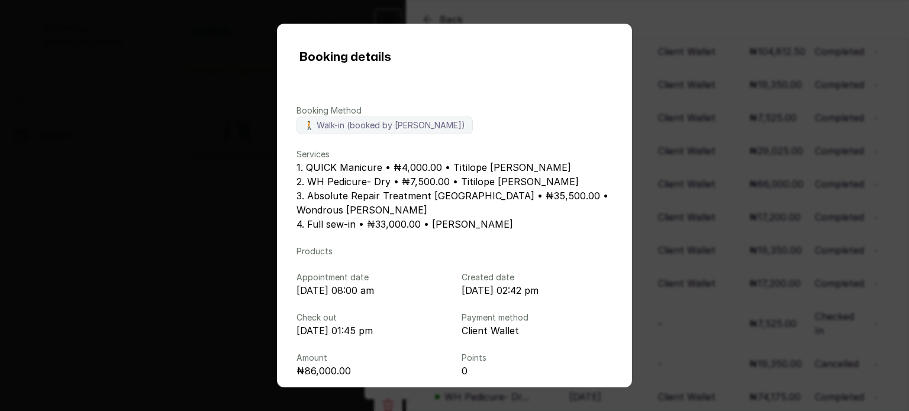
click at [691, 218] on div "Booking details Booking Method 🚶 Walk-in (booked by Wondrous Carter) Services 1…" at bounding box center [454, 205] width 909 height 411
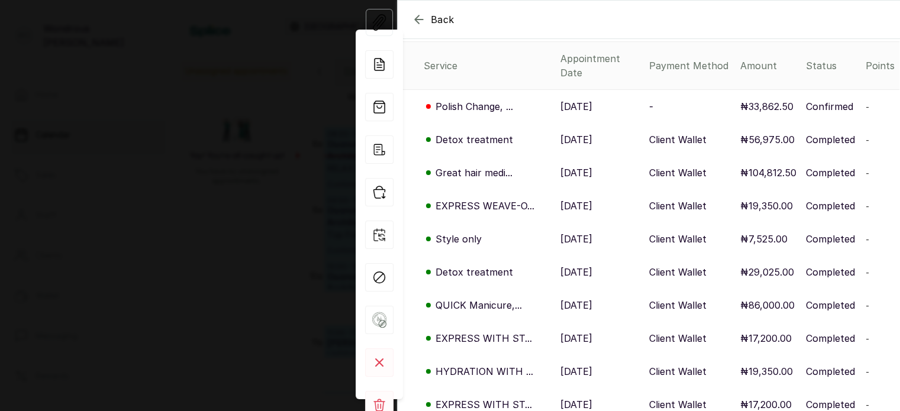
scroll to position [123, 0]
click at [578, 198] on p "29 Jul, 2025" at bounding box center [577, 205] width 32 height 14
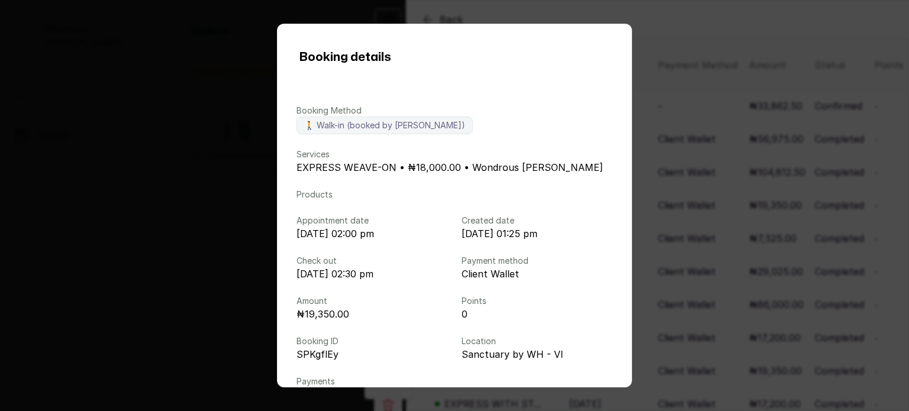
click at [765, 156] on div "Booking details Booking Method 🚶 Walk-in (booked by Wondrous Carter) Services E…" at bounding box center [454, 205] width 909 height 411
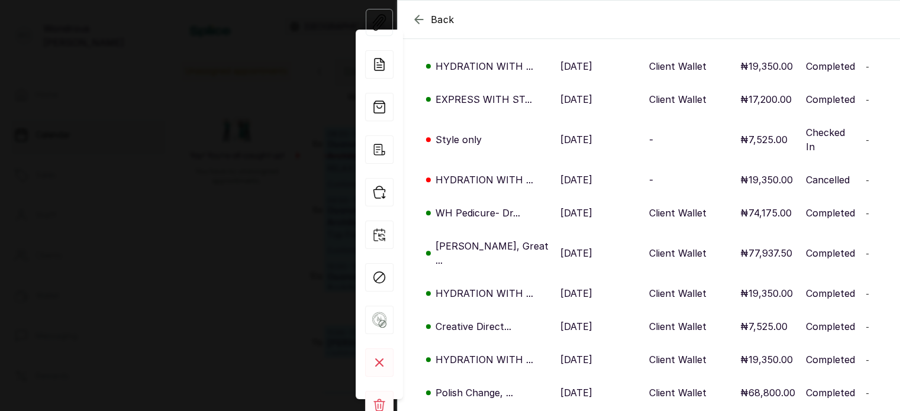
scroll to position [429, 0]
click at [581, 318] on p "20 May, 2025" at bounding box center [577, 325] width 32 height 14
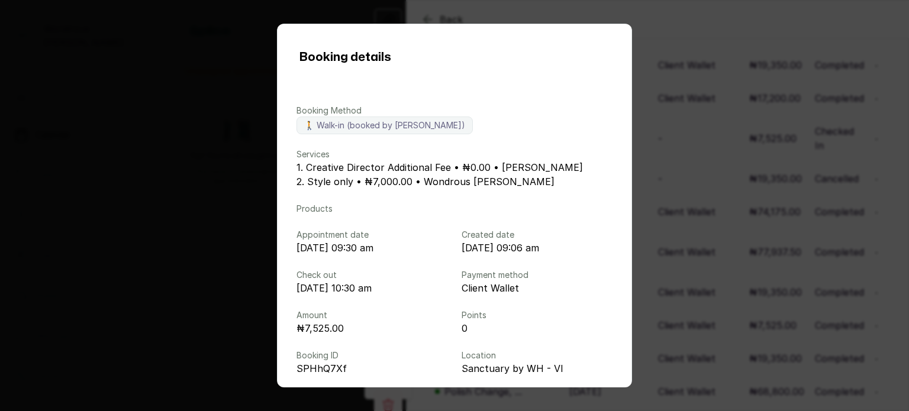
click at [697, 248] on div "Booking details Booking Method 🚶 Walk-in (booked by Wondrous Carter) Services 1…" at bounding box center [454, 205] width 909 height 411
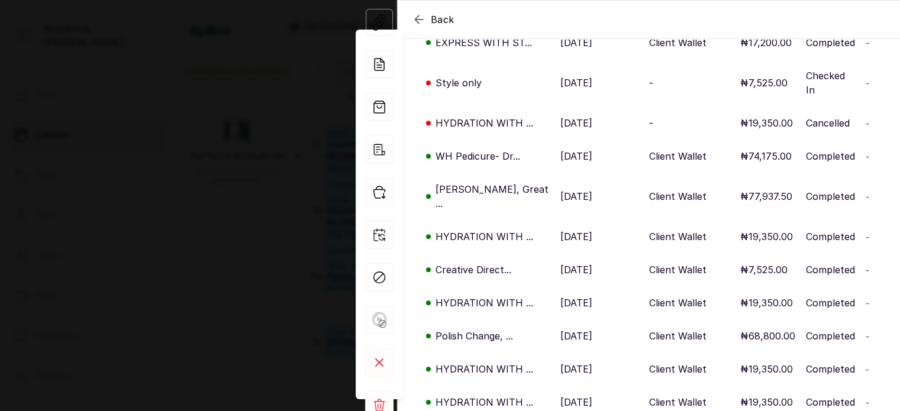
scroll to position [488, 0]
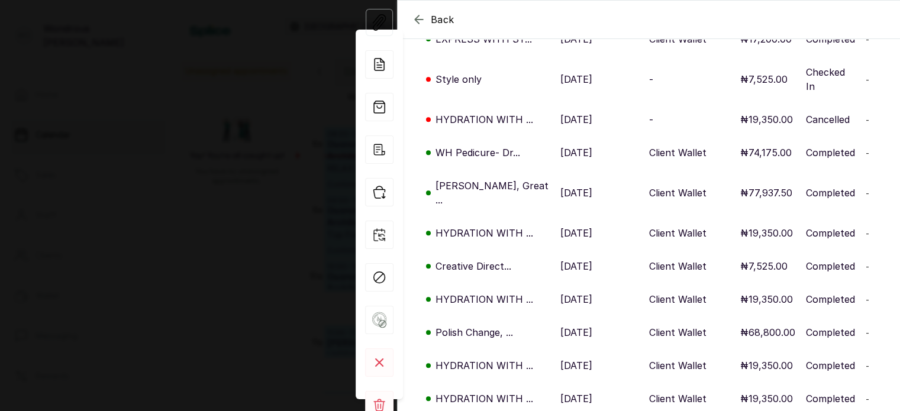
click at [593, 292] on p "17 May, 2025" at bounding box center [577, 299] width 32 height 14
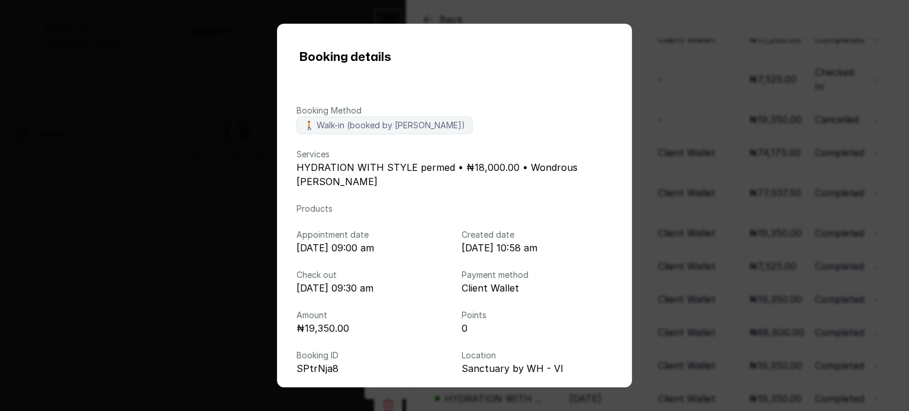
click at [714, 223] on div "Booking details Booking Method 🚶 Walk-in (booked by Wondrous Carter) Services H…" at bounding box center [454, 205] width 909 height 411
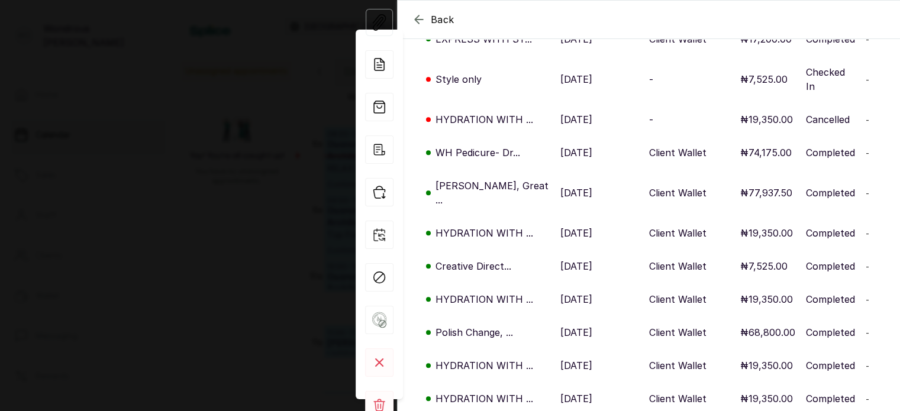
click at [580, 259] on p "20 May, 2025" at bounding box center [577, 266] width 32 height 14
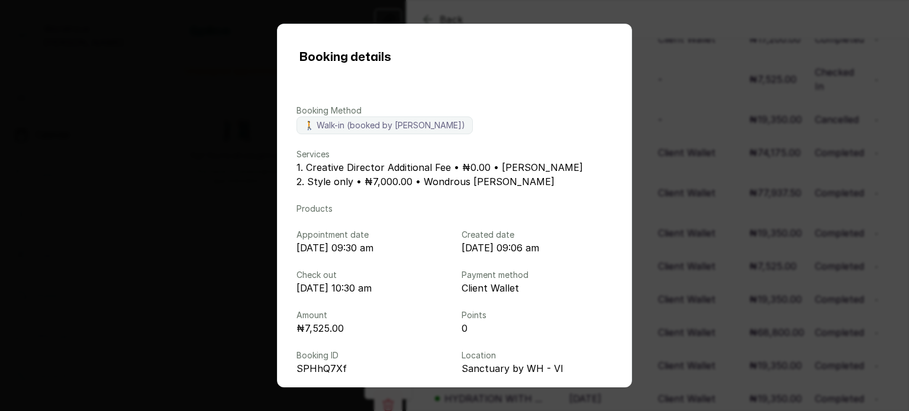
click at [668, 234] on div "Booking details Booking Method 🚶 Walk-in (booked by Wondrous Carter) Services 1…" at bounding box center [454, 205] width 909 height 411
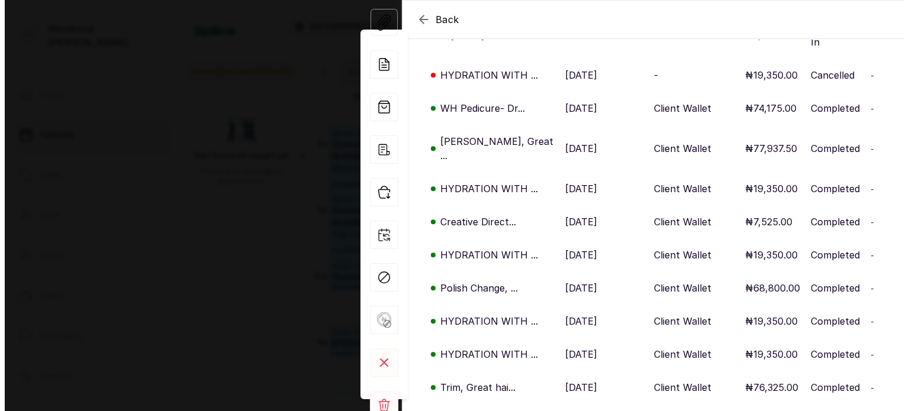
scroll to position [533, 0]
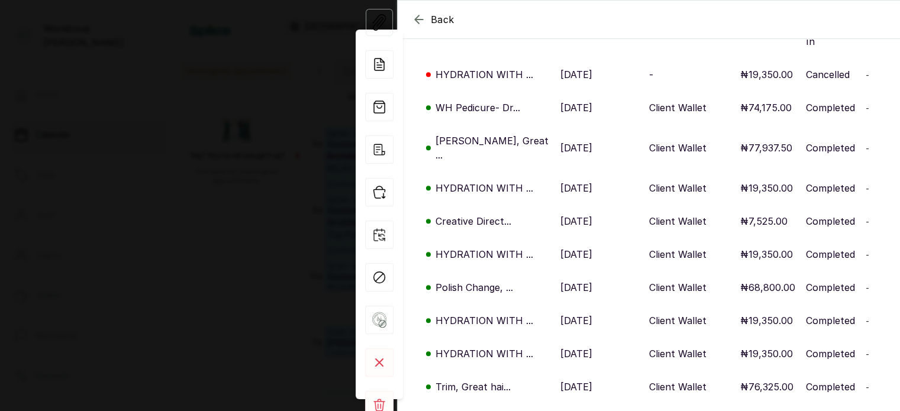
click at [588, 271] on td "10 May, 2025" at bounding box center [600, 287] width 89 height 33
click at [579, 281] on p "10 May, 2025" at bounding box center [577, 288] width 32 height 14
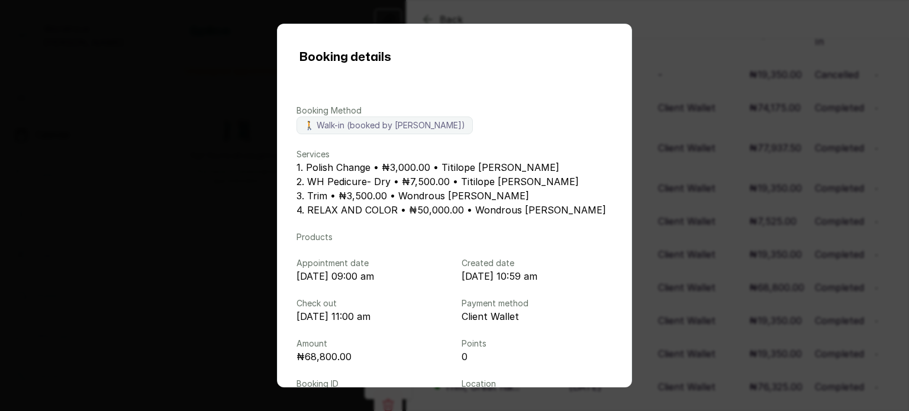
click at [755, 259] on div "Booking details Booking Method 🚶 Walk-in (booked by Wondrous Carter) Services 1…" at bounding box center [454, 205] width 909 height 411
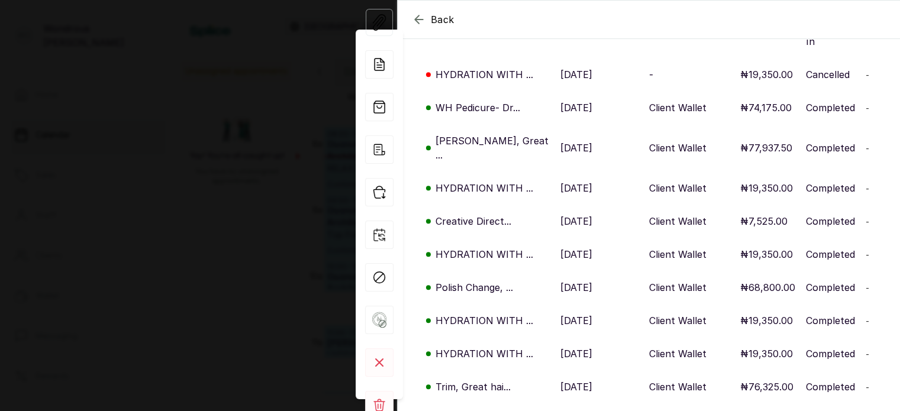
click at [191, 261] on div "Back Kemi saro Ks Kemi saro kafayatsaro@gmail.com Overview Wallet Booking Histo…" at bounding box center [450, 205] width 900 height 411
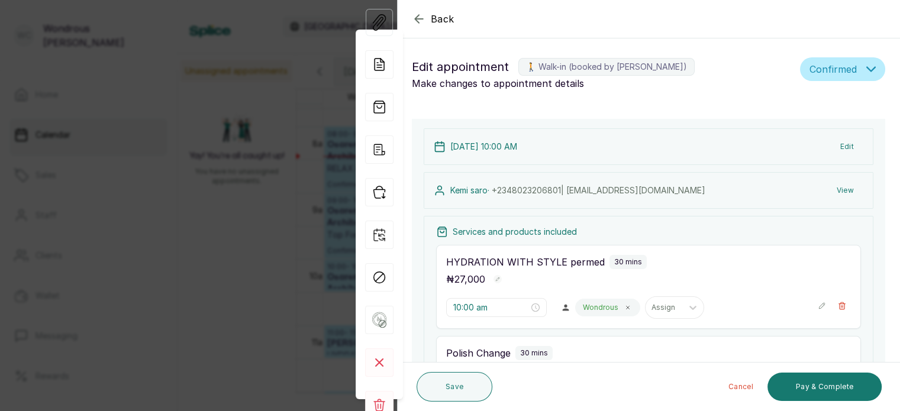
click at [191, 261] on div "Back Appointment Details Edit appointment 🚶 Walk-in (booked by Wondrous Carter)…" at bounding box center [450, 205] width 900 height 411
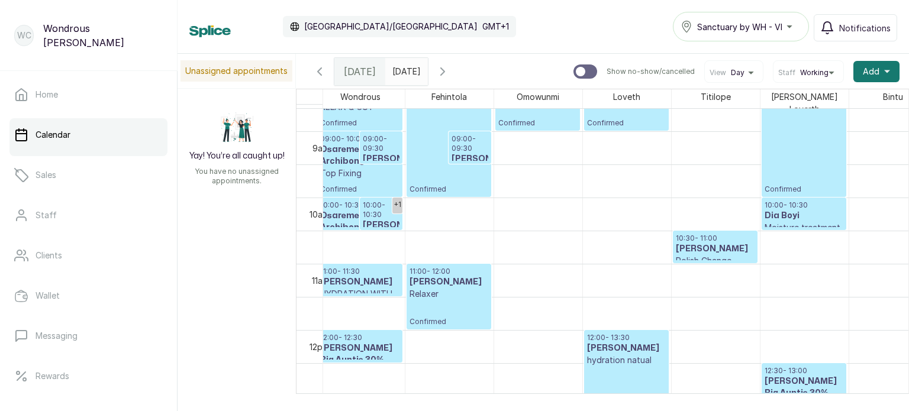
scroll to position [0, 0]
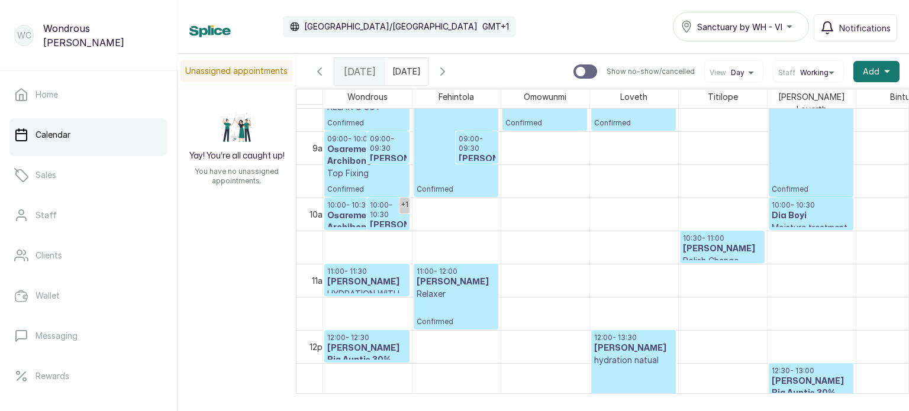
click at [367, 276] on h3 "Anu Adedoyin" at bounding box center [366, 282] width 79 height 12
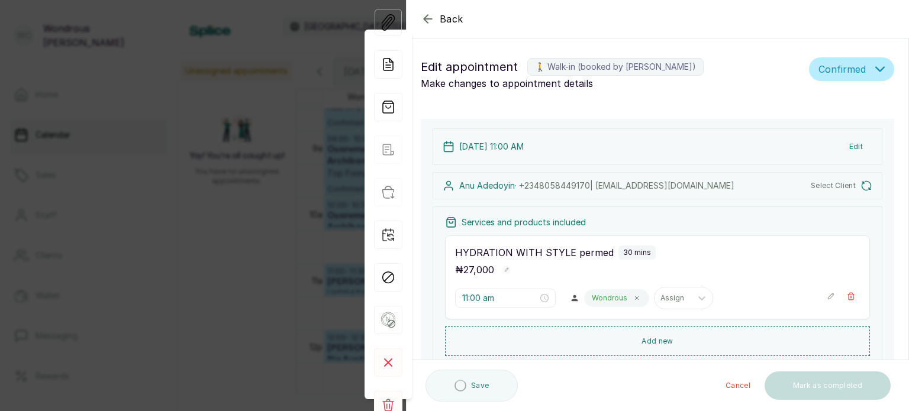
type input "11:00 am"
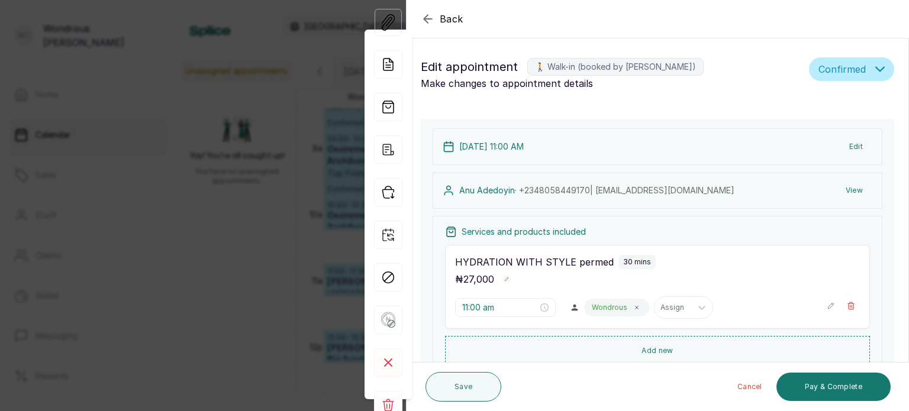
click at [845, 194] on button "View" at bounding box center [854, 190] width 36 height 21
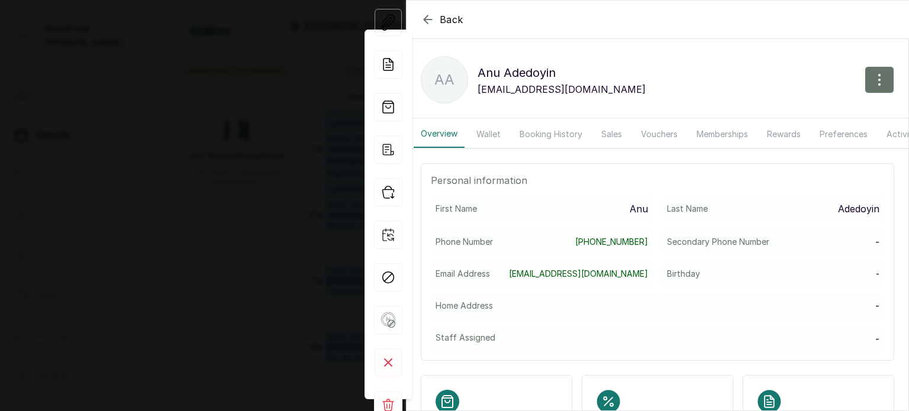
click at [539, 134] on button "Booking History" at bounding box center [551, 134] width 77 height 27
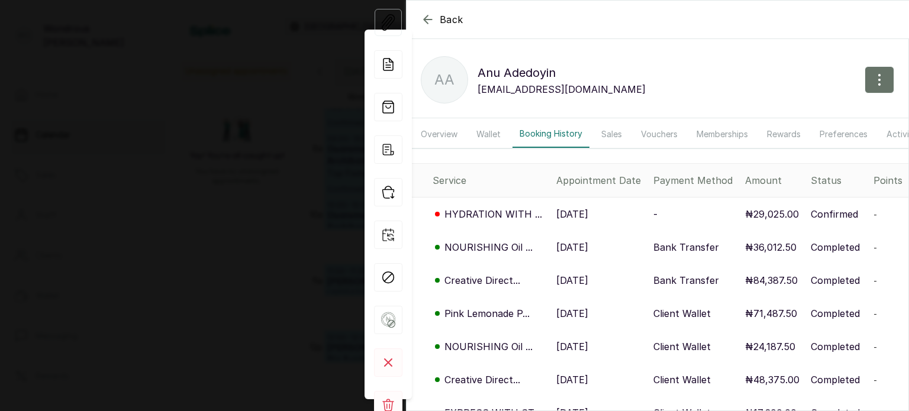
click at [571, 284] on p "5 Sep, 2025" at bounding box center [572, 280] width 32 height 14
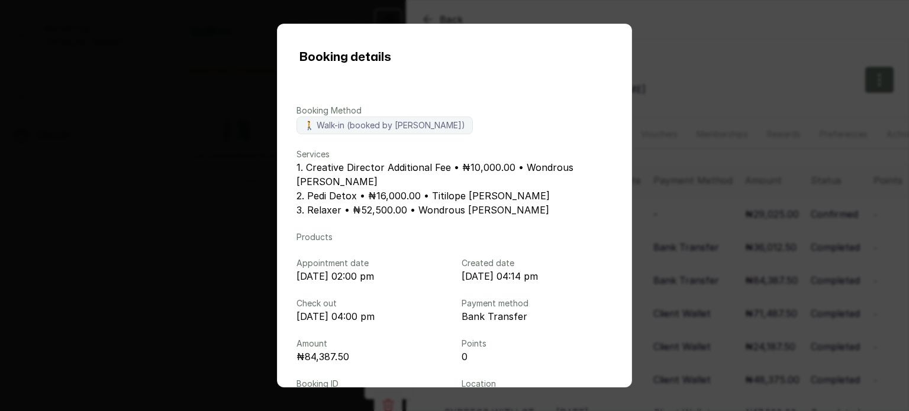
click at [660, 215] on div "Booking details Booking Method 🚶 Walk-in (booked by Wondrous Carter) Services 1…" at bounding box center [454, 205] width 909 height 411
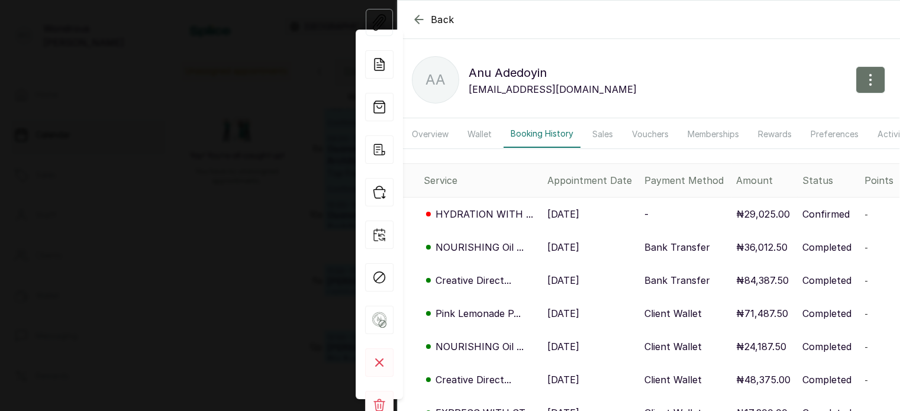
click at [269, 182] on div "Back Anu Adedoyin AA Anu Adedoyin anuadedoyin@yahoo.com Overview Wallet Booking…" at bounding box center [450, 205] width 900 height 411
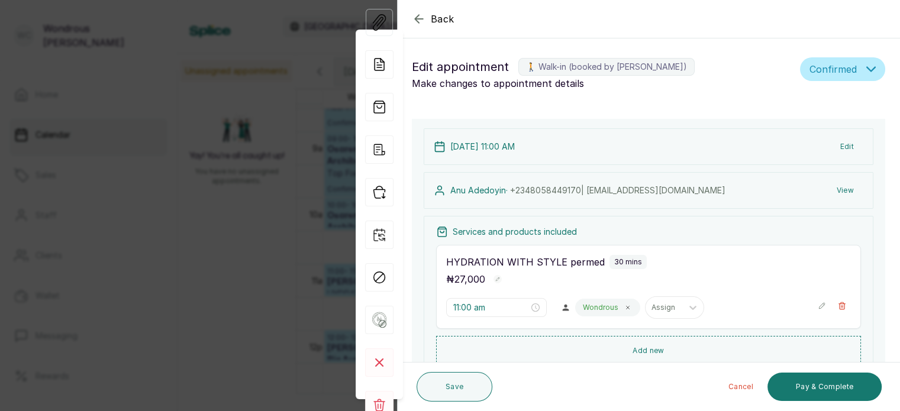
click at [223, 242] on div "Back Appointment Details Edit appointment 🚶 Walk-in (booked by Wondrous Carter)…" at bounding box center [450, 205] width 900 height 411
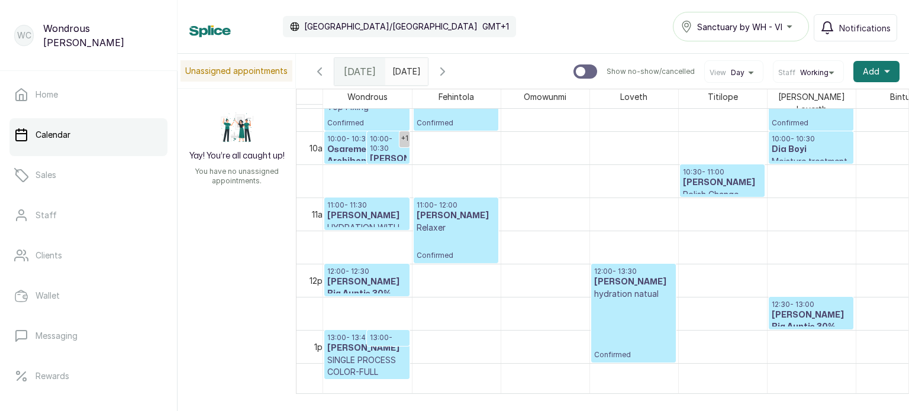
scroll to position [646, 0]
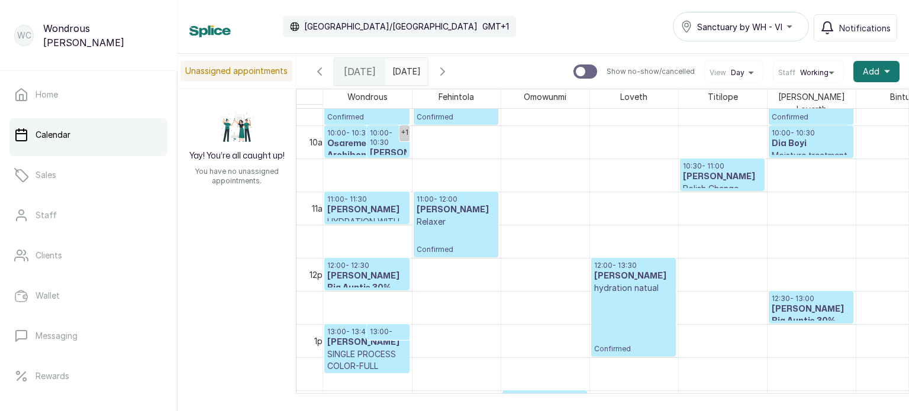
click at [349, 271] on h3 "Hetty Dambo Big Auntie 30%" at bounding box center [366, 283] width 79 height 24
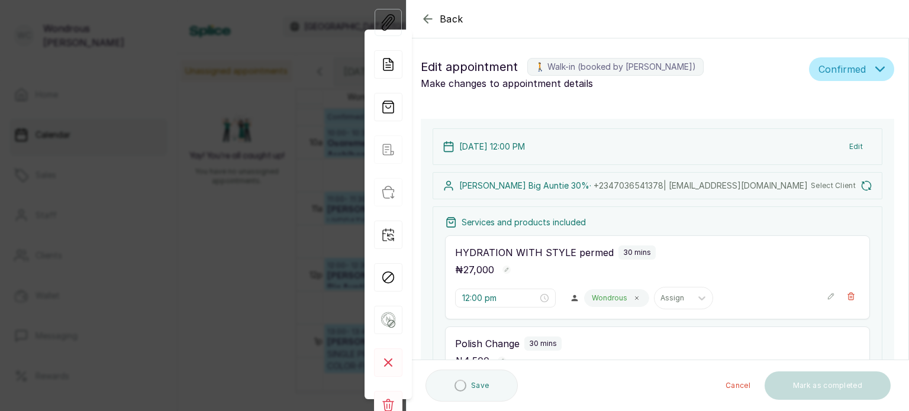
type input "12:00 pm"
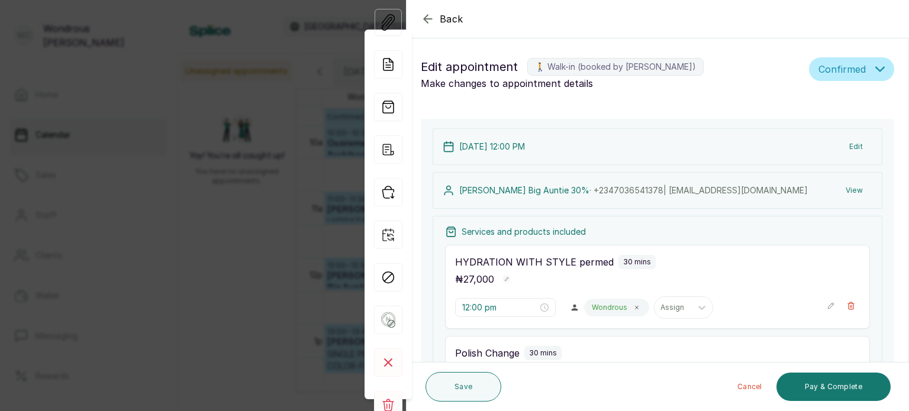
scroll to position [398, 0]
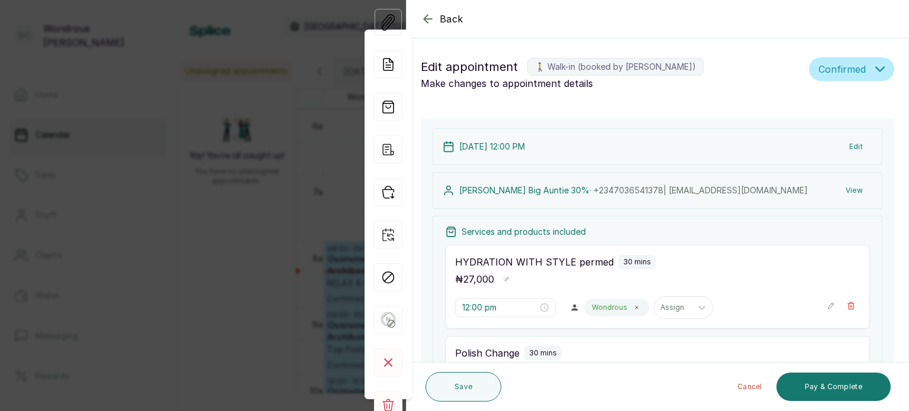
click at [843, 192] on button "View" at bounding box center [854, 190] width 36 height 21
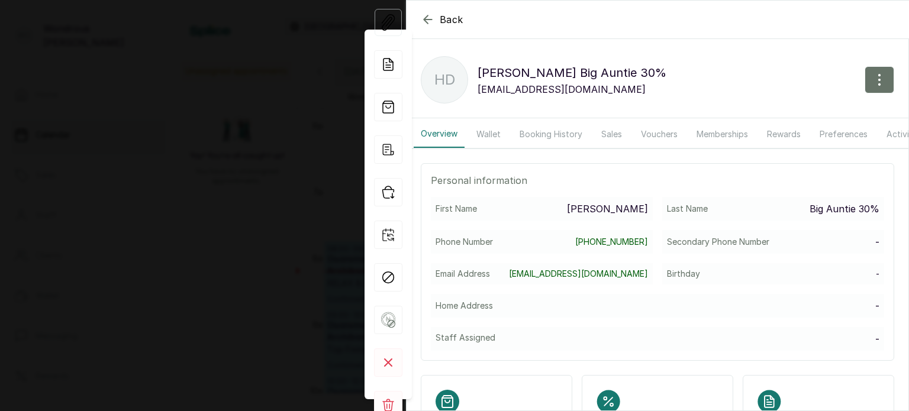
click at [556, 134] on button "Booking History" at bounding box center [551, 134] width 77 height 27
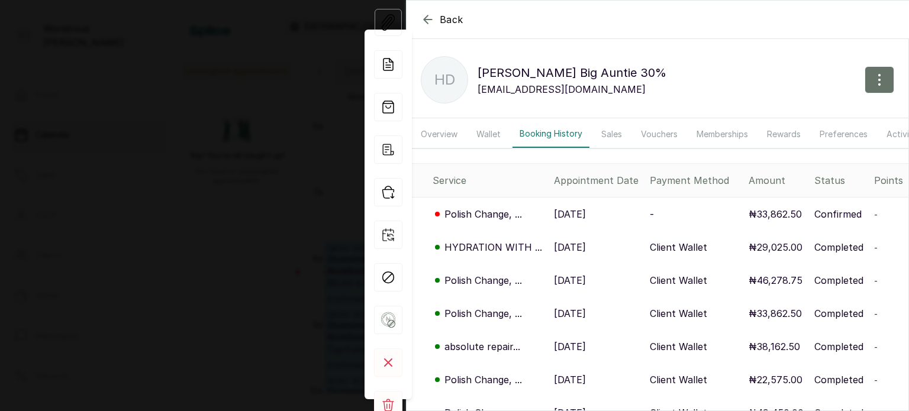
click at [493, 285] on p "Polish Change, ..." at bounding box center [484, 280] width 78 height 14
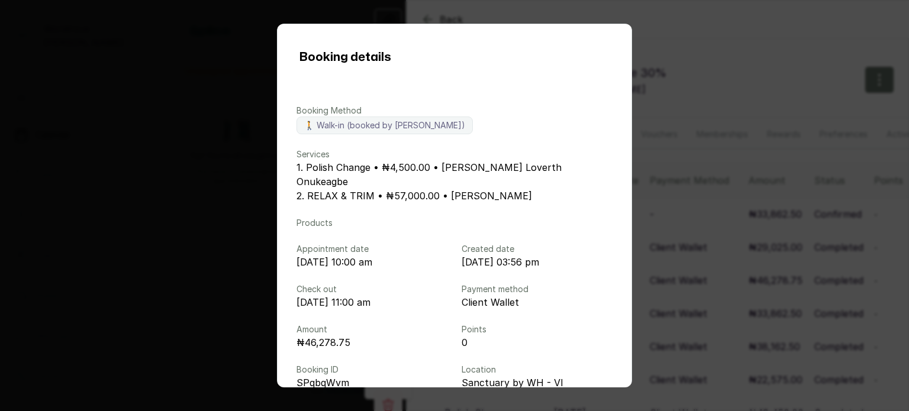
click at [723, 253] on div "Booking details Booking Method 🚶 Walk-in (booked by Wondrous Carter) Services 1…" at bounding box center [454, 205] width 909 height 411
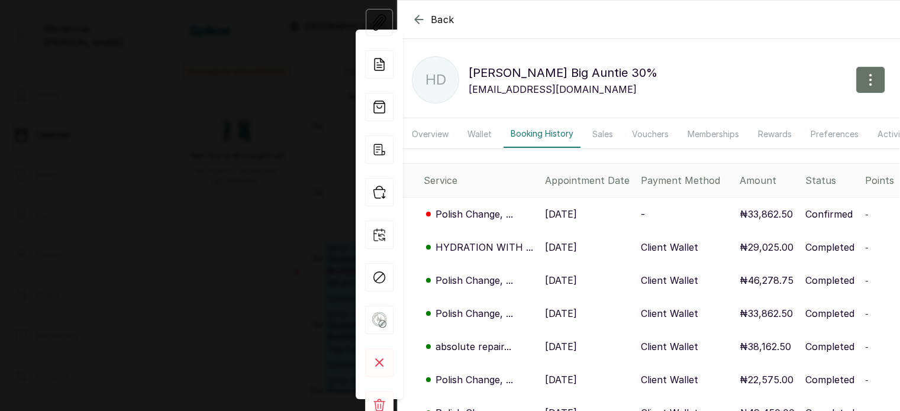
click at [278, 250] on div "Back Hetty Dambo Big Auntie 30% HD Hetty Dambo Big Auntie 30% ebiesogio@yahoo.c…" at bounding box center [450, 205] width 900 height 411
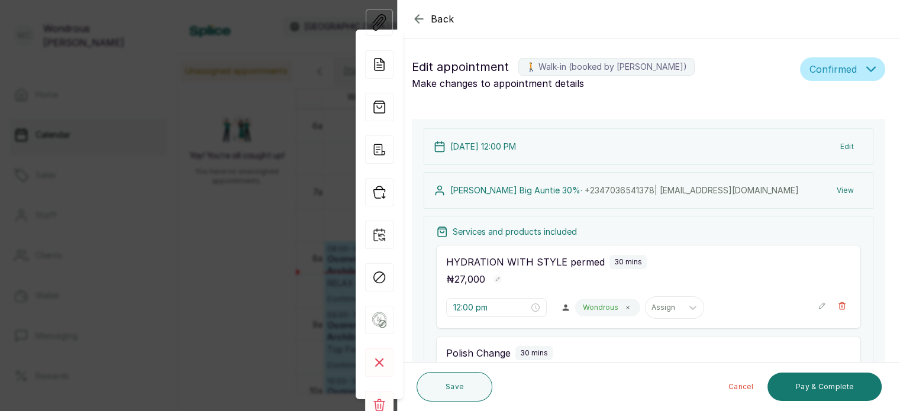
click at [314, 272] on div "Back Appointment Details Edit appointment 🚶 Walk-in (booked by Wondrous Carter)…" at bounding box center [450, 205] width 900 height 411
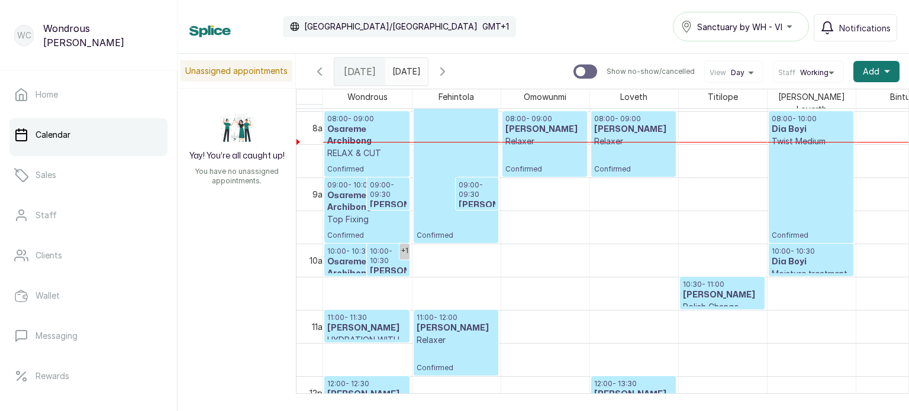
scroll to position [620, 0]
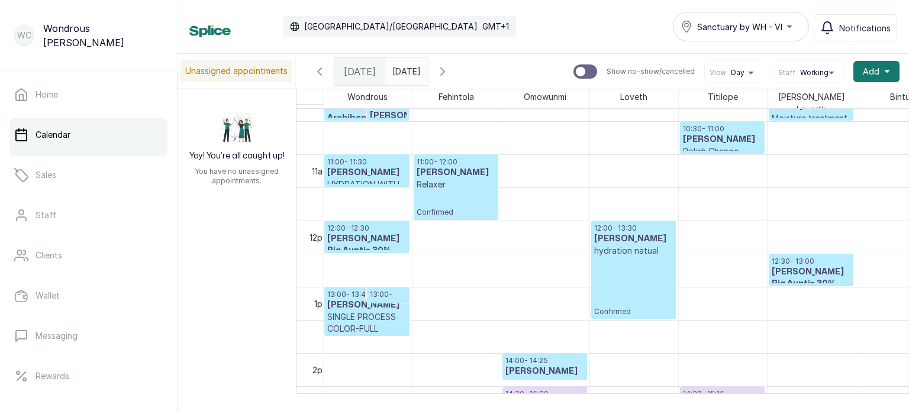
click at [352, 303] on h3 "fatima oniru" at bounding box center [366, 306] width 79 height 12
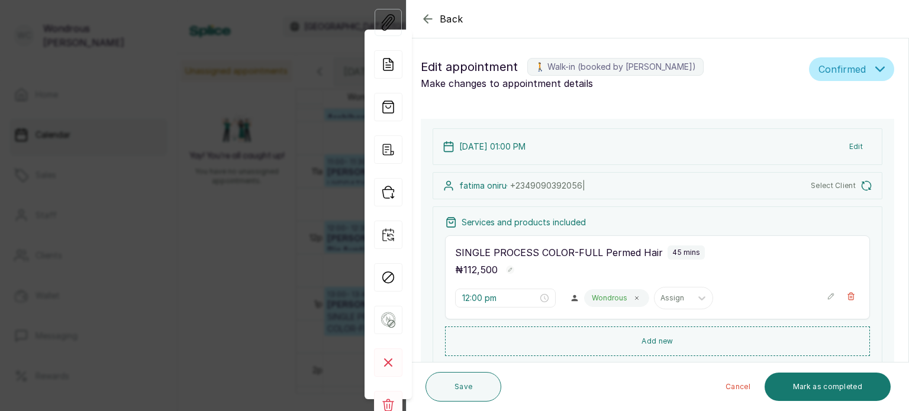
type input "1:00 pm"
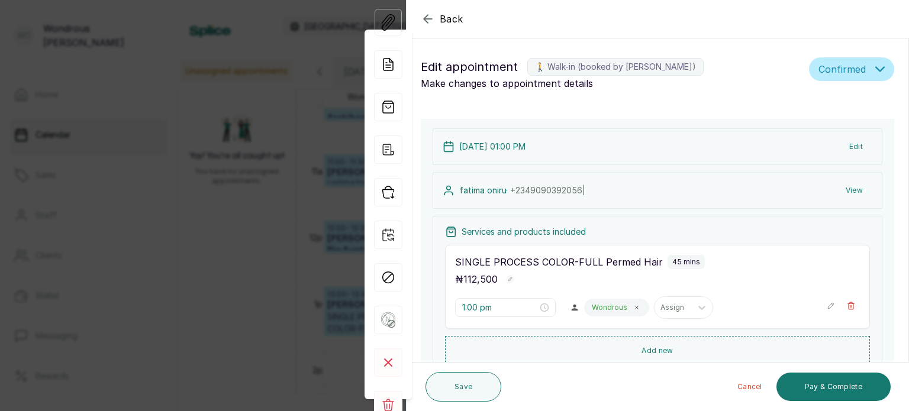
click at [849, 192] on button "View" at bounding box center [854, 190] width 36 height 21
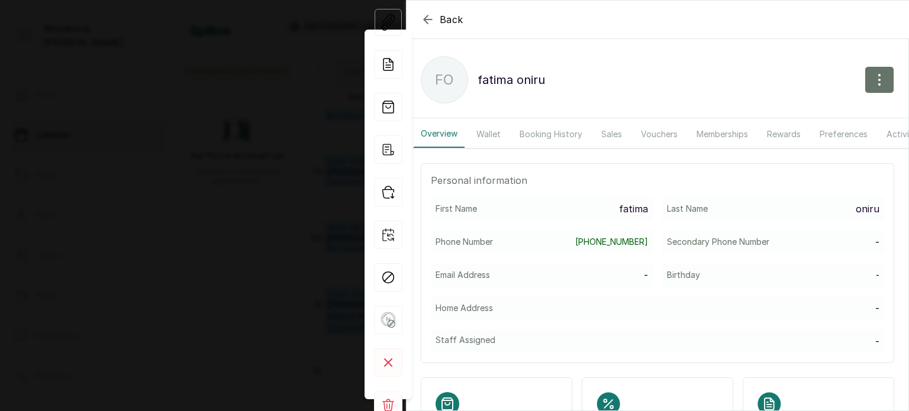
click at [545, 131] on button "Booking History" at bounding box center [551, 134] width 77 height 27
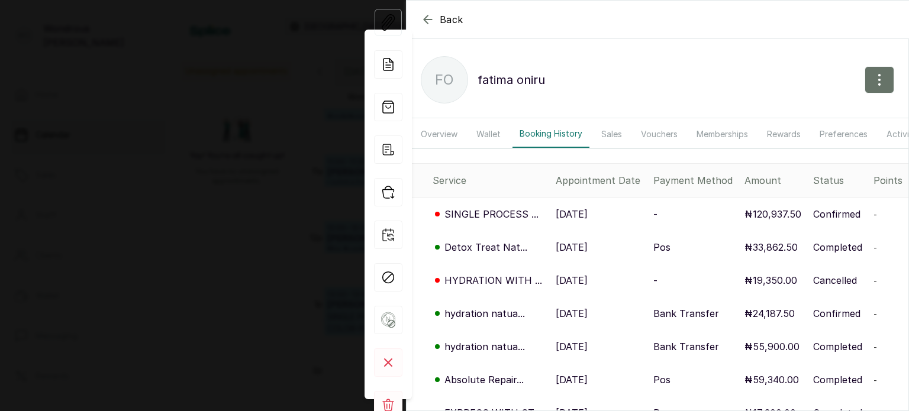
scroll to position [27, 0]
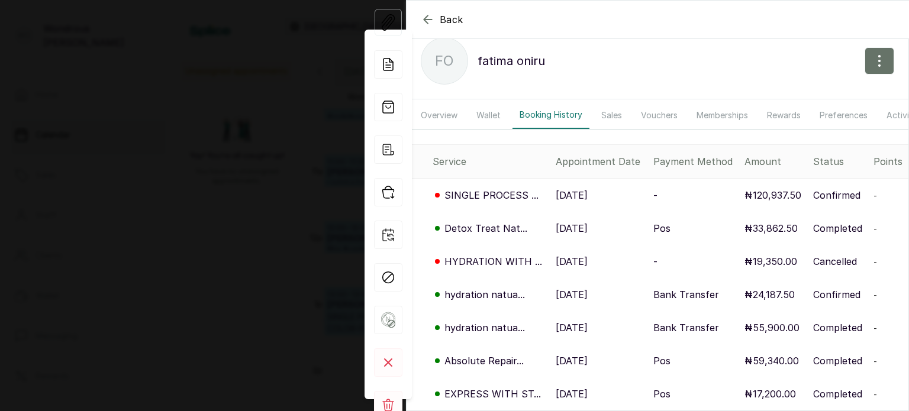
click at [137, 272] on div "Back fatima oniru fo fatima oniru Overview Wallet Booking History Sales Voucher…" at bounding box center [454, 205] width 909 height 411
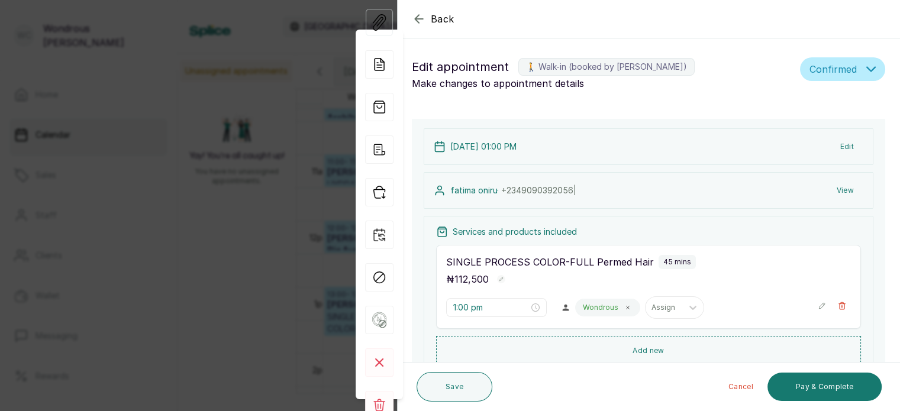
click at [137, 272] on div "Back Appointment Details Edit appointment 🚶 Walk-in (booked by Wondrous Carter)…" at bounding box center [450, 205] width 900 height 411
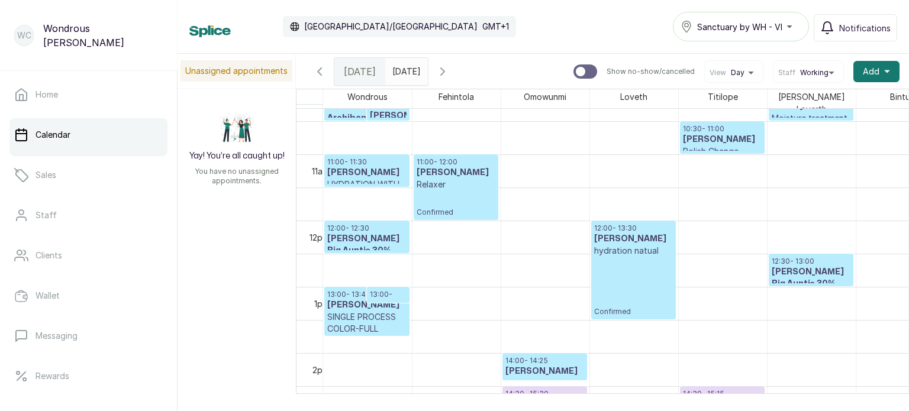
click at [405, 62] on input "22/09/2025" at bounding box center [395, 69] width 19 height 20
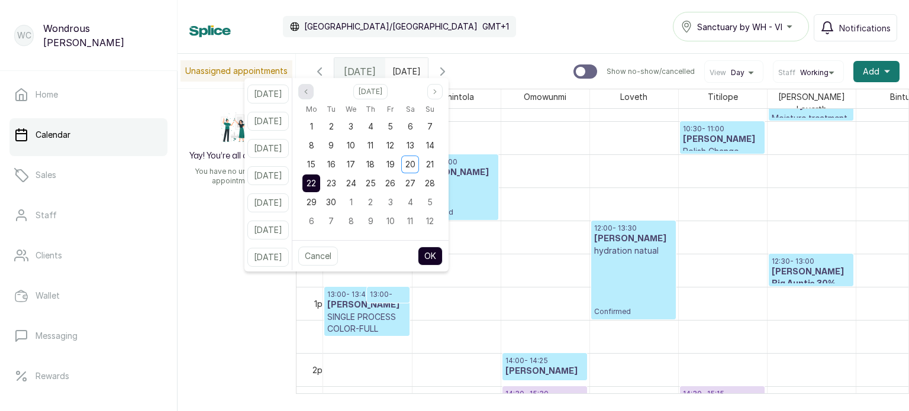
click at [314, 90] on button "Previous month" at bounding box center [305, 91] width 15 height 15
click at [395, 179] on span "25" at bounding box center [390, 183] width 10 height 10
click at [392, 198] on span "1" at bounding box center [390, 202] width 3 height 10
click at [393, 147] on span "8" at bounding box center [390, 145] width 5 height 10
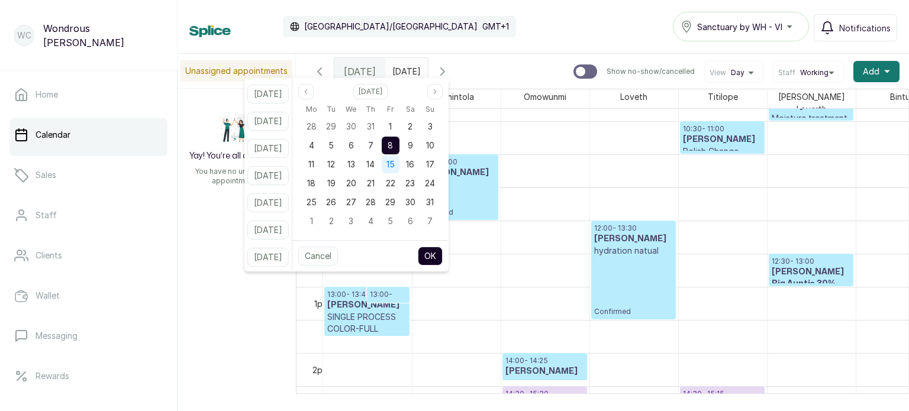
click at [395, 162] on span "15" at bounding box center [391, 164] width 8 height 10
click at [395, 182] on span "22" at bounding box center [390, 183] width 9 height 10
click at [395, 197] on span "29" at bounding box center [390, 202] width 10 height 10
click at [398, 217] on div "5" at bounding box center [391, 222] width 18 height 18
drag, startPoint x: 406, startPoint y: 138, endPoint x: 405, endPoint y: 158, distance: 20.2
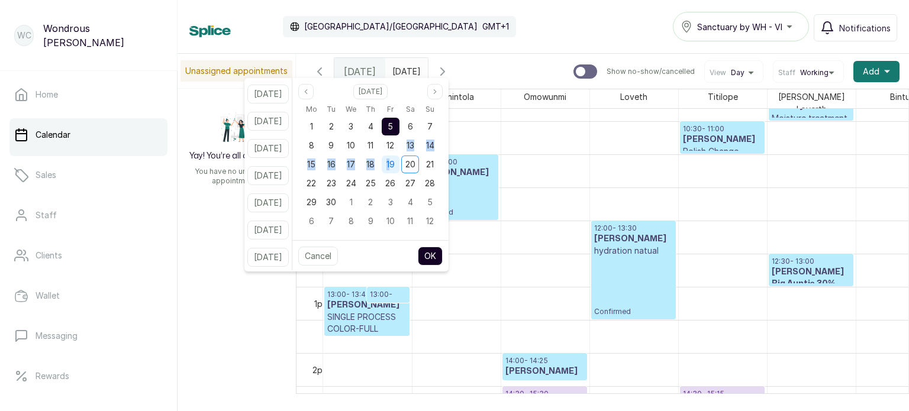
click at [405, 158] on div "Mo Tu We Th Fr Sa Su 1 2 3 4 5 6 7 8 9 10 11 12 13 14 15 16 17 18 19 20 21 22 2…" at bounding box center [370, 166] width 139 height 129
click at [400, 158] on div "19" at bounding box center [391, 165] width 18 height 18
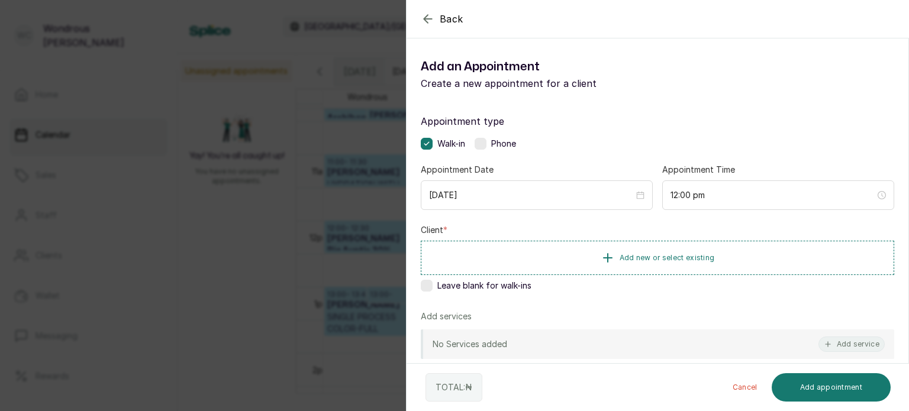
click at [315, 184] on div "Back Add Appointment Add an Appointment Create a new appointment for a client A…" at bounding box center [454, 205] width 909 height 411
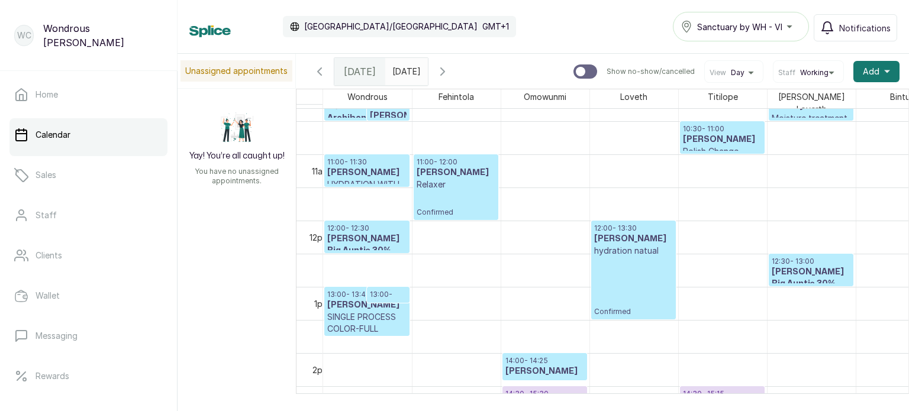
click at [404, 75] on input "22/09/2025" at bounding box center [395, 69] width 19 height 20
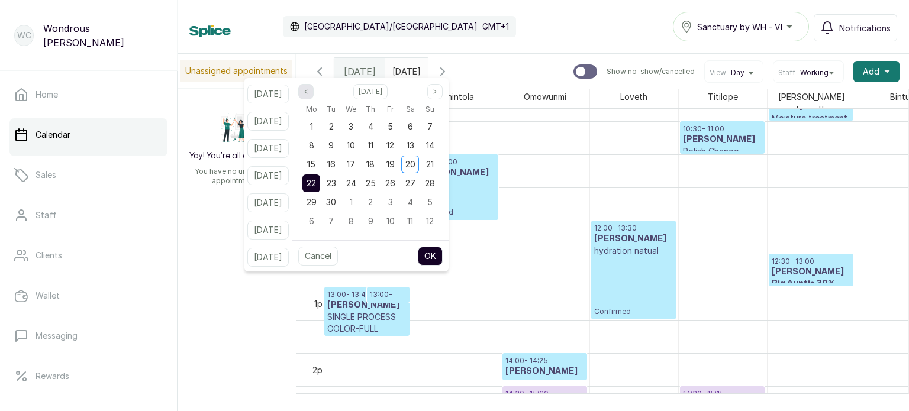
click at [310, 94] on icon "page previous" at bounding box center [305, 91] width 7 height 7
click at [413, 203] on span "2" at bounding box center [410, 202] width 5 height 10
click at [419, 151] on div "9" at bounding box center [410, 146] width 18 height 18
click at [414, 165] on span "16" at bounding box center [410, 164] width 8 height 10
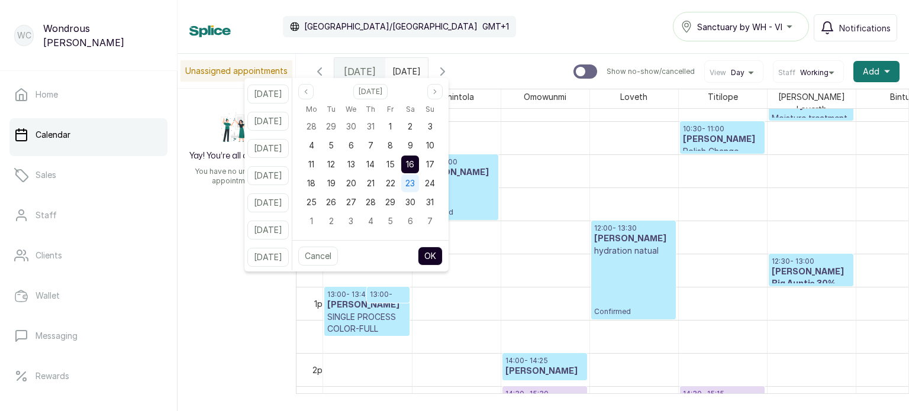
click at [415, 185] on span "23" at bounding box center [409, 183] width 9 height 10
click at [416, 207] on span "30" at bounding box center [410, 202] width 10 height 10
click at [413, 217] on span "6" at bounding box center [410, 221] width 5 height 10
click at [414, 144] on span "13" at bounding box center [411, 145] width 8 height 10
click at [416, 161] on span "20" at bounding box center [410, 164] width 10 height 10
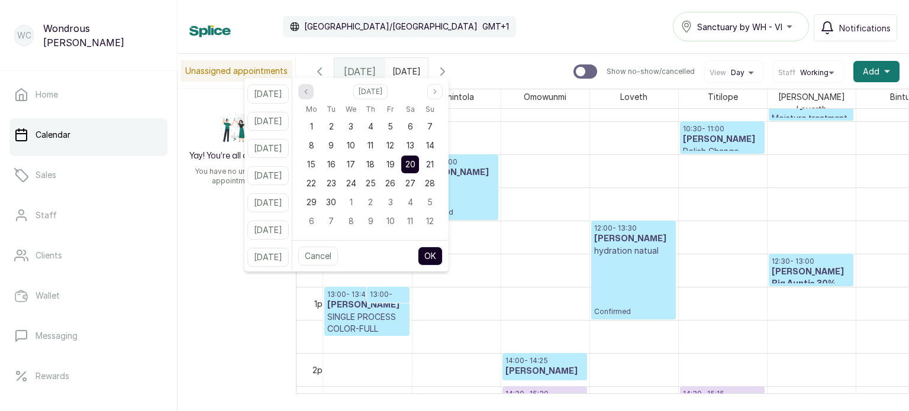
click at [310, 88] on icon "page previous" at bounding box center [305, 91] width 7 height 7
click at [416, 197] on span "30" at bounding box center [410, 202] width 10 height 10
click at [419, 210] on div "30" at bounding box center [410, 203] width 18 height 18
click at [413, 217] on span "6" at bounding box center [410, 221] width 5 height 10
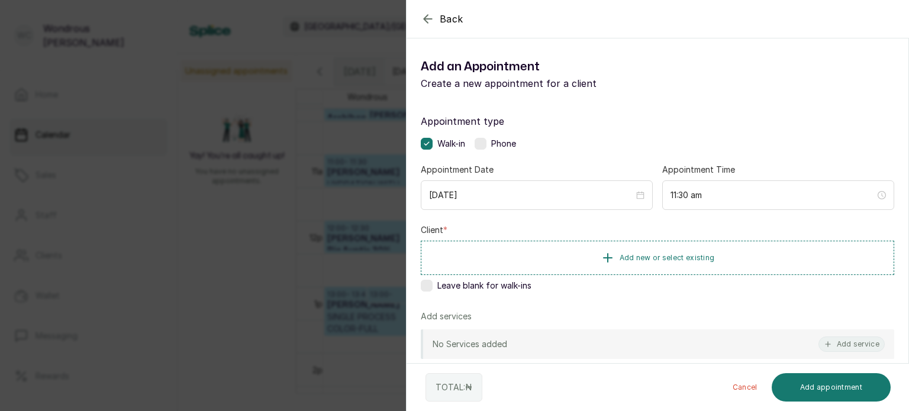
click at [333, 169] on div "Back Add Appointment Add an Appointment Create a new appointment for a client A…" at bounding box center [454, 205] width 909 height 411
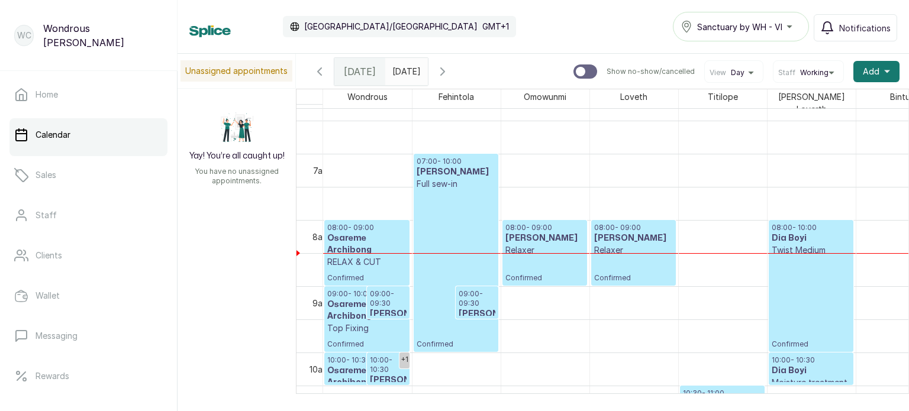
scroll to position [413, 0]
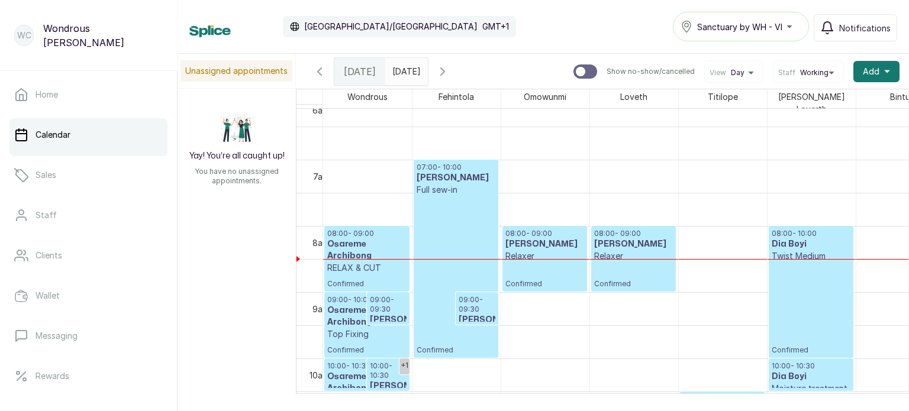
click at [370, 248] on h3 "Osareme Archibong" at bounding box center [366, 251] width 79 height 24
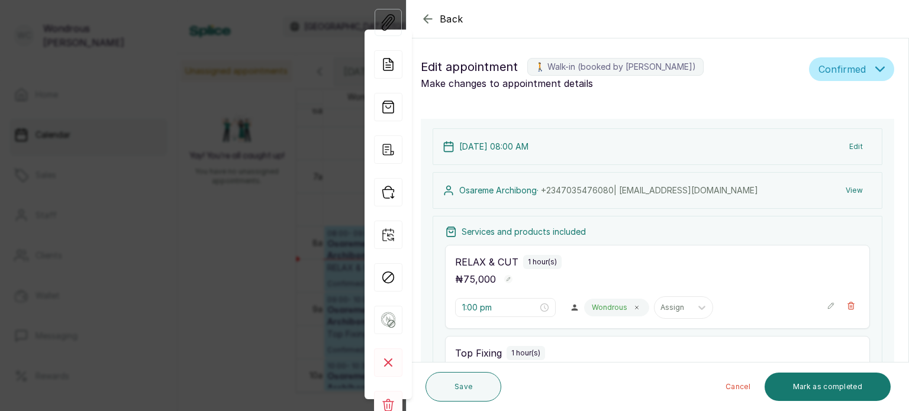
type input "8:00 am"
click at [391, 192] on icon "button" at bounding box center [388, 192] width 28 height 28
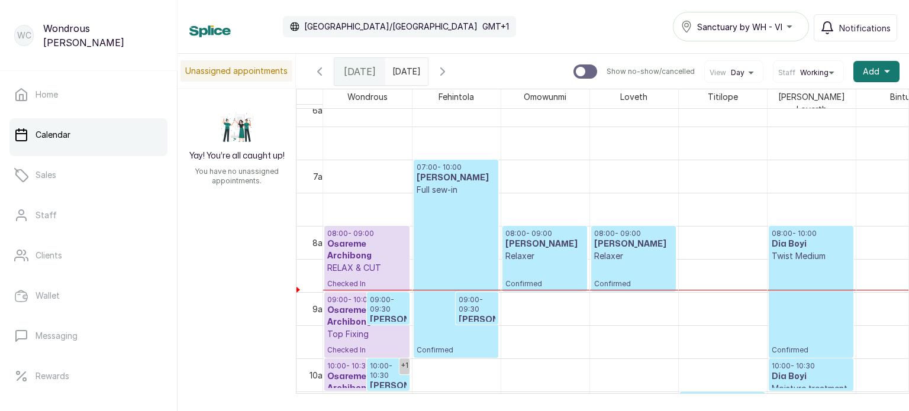
click at [395, 302] on p "09:00 - 09:30" at bounding box center [388, 304] width 37 height 19
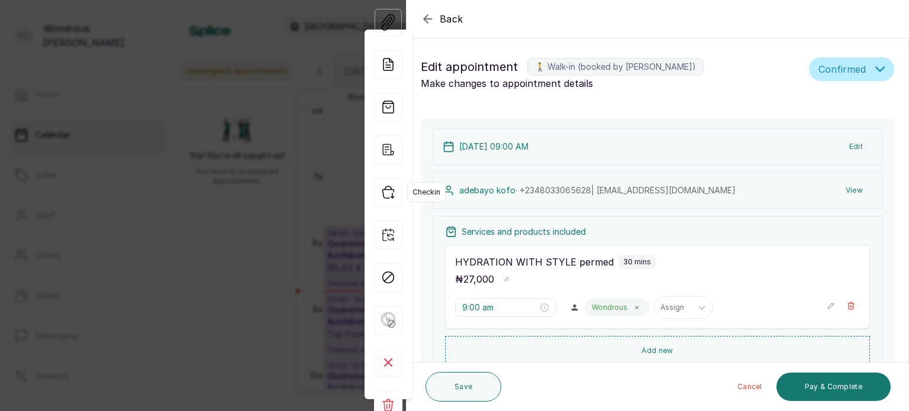
click at [391, 196] on icon "button" at bounding box center [388, 192] width 28 height 28
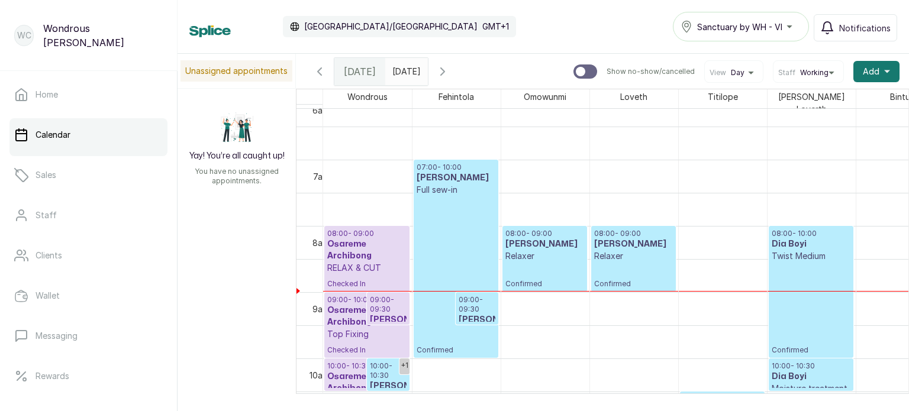
click at [466, 263] on p "Confirmed" at bounding box center [456, 275] width 79 height 159
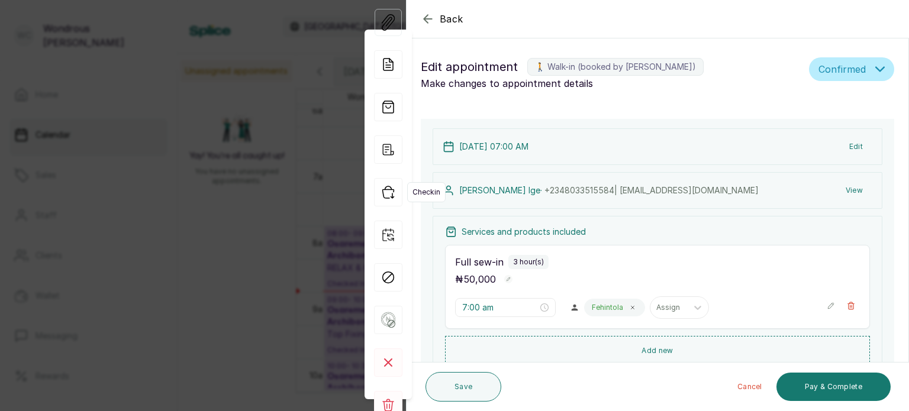
click at [388, 194] on icon "button" at bounding box center [388, 192] width 28 height 28
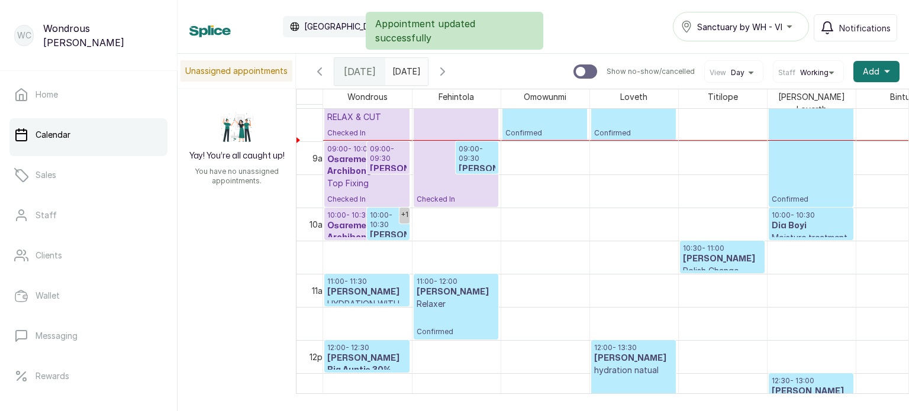
scroll to position [563, 0]
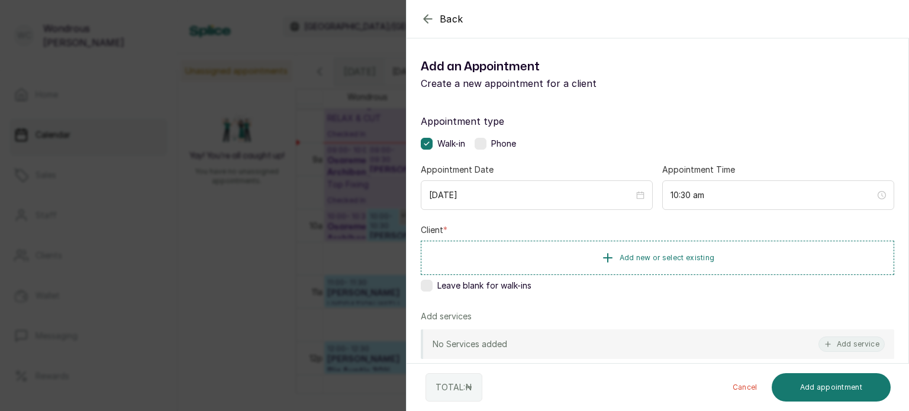
click at [265, 215] on div "Back Add Appointment Add an Appointment Create a new appointment for a client A…" at bounding box center [454, 205] width 909 height 411
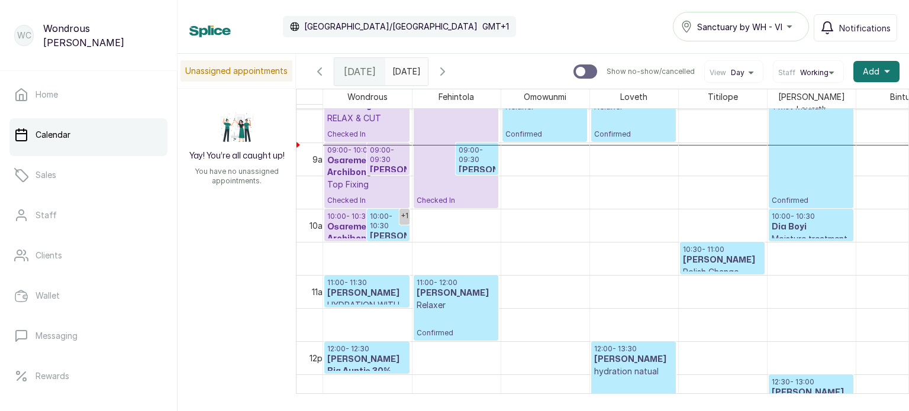
click at [485, 155] on p "09:00 - 09:30" at bounding box center [477, 155] width 37 height 19
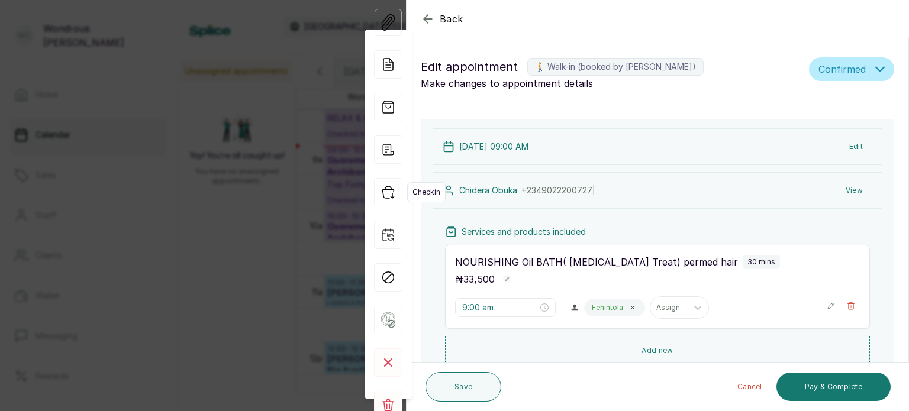
click at [392, 195] on icon "button" at bounding box center [387, 192] width 11 height 12
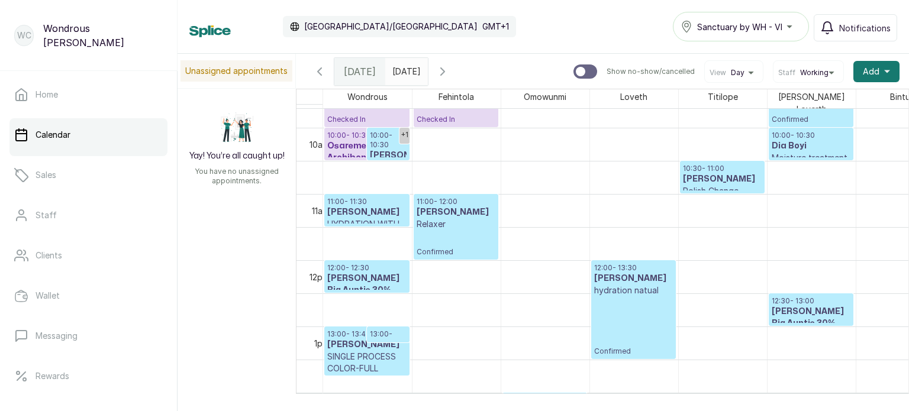
scroll to position [633, 0]
